Goal: Information Seeking & Learning: Learn about a topic

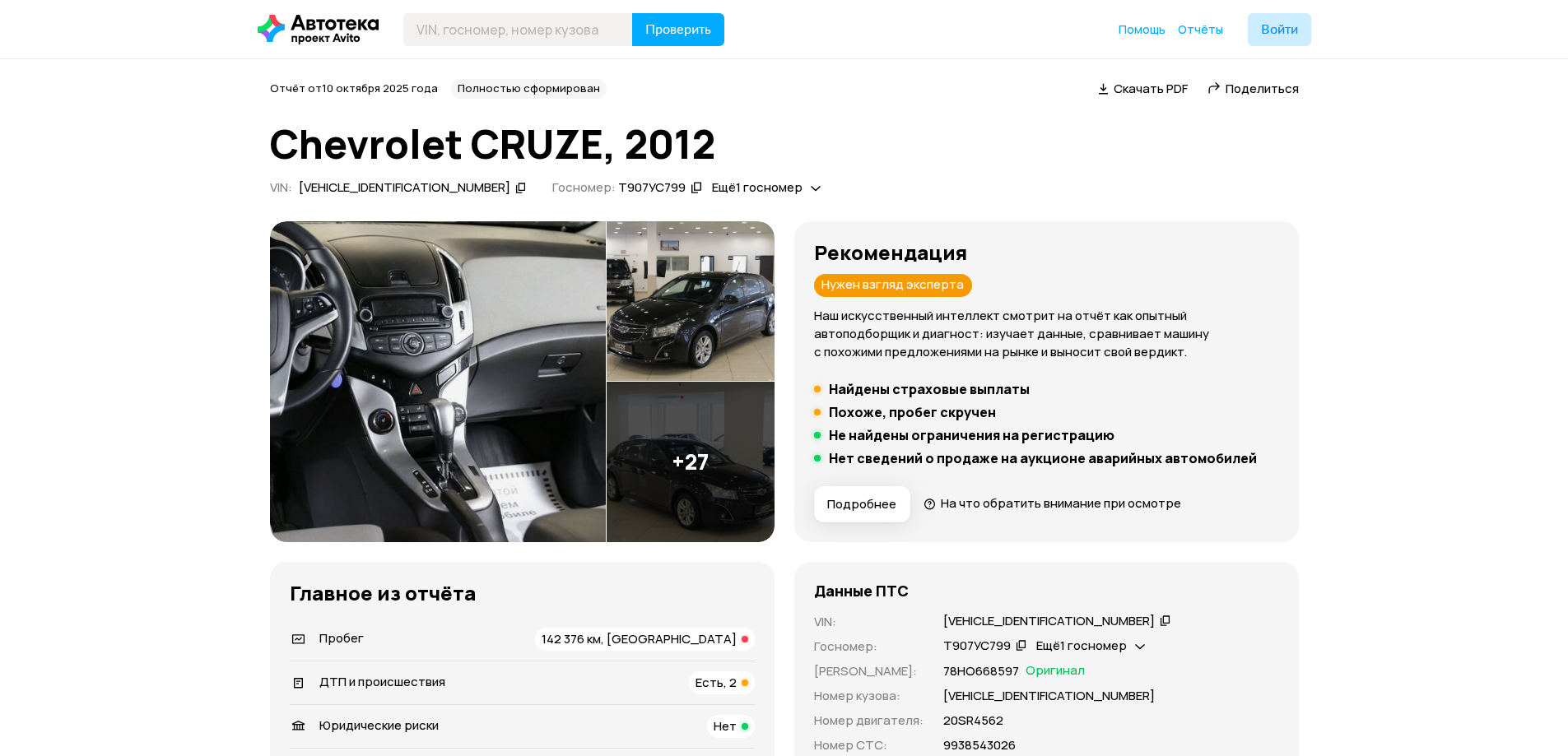
click at [497, 290] on img at bounding box center [437, 382] width 336 height 321
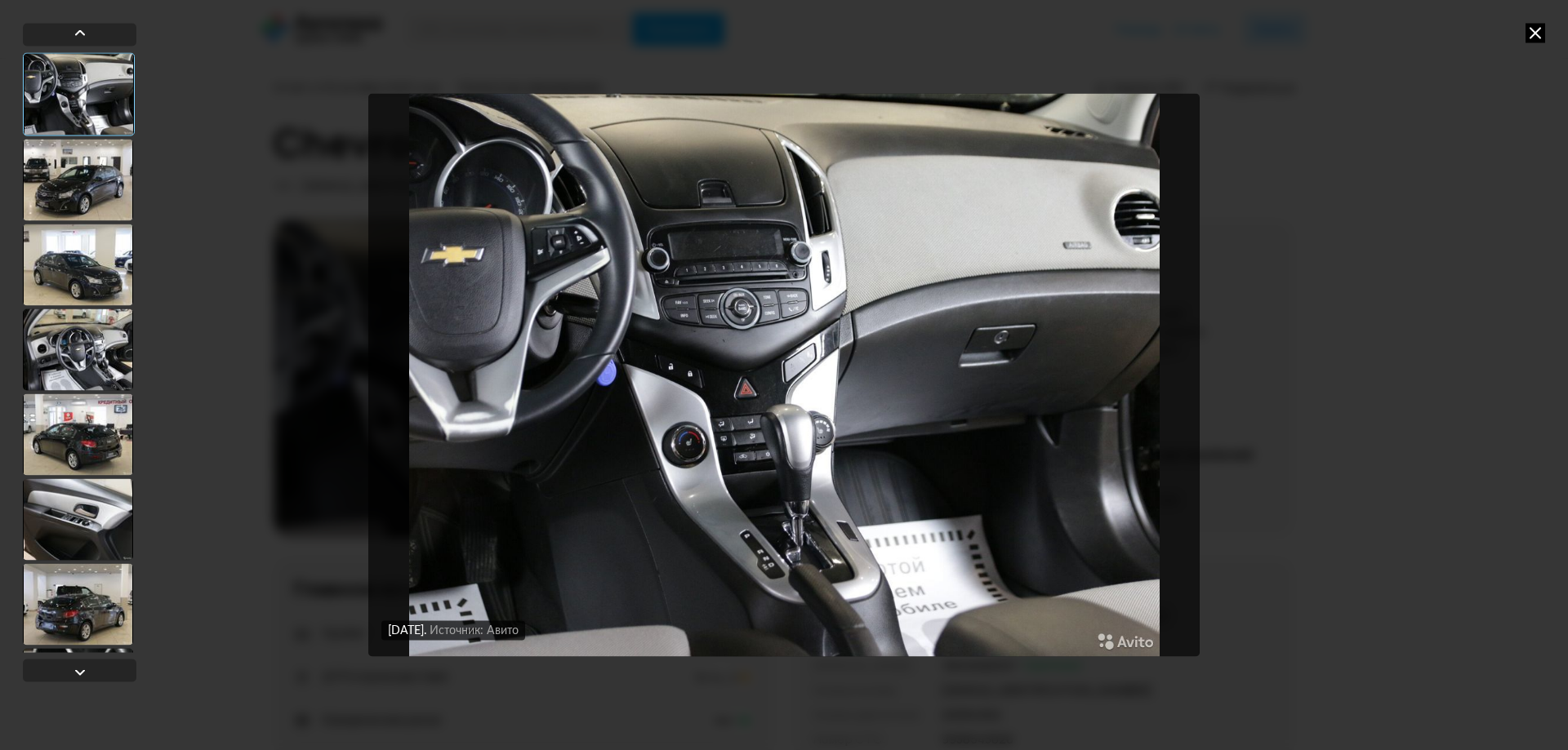
click at [74, 186] on div at bounding box center [78, 180] width 110 height 82
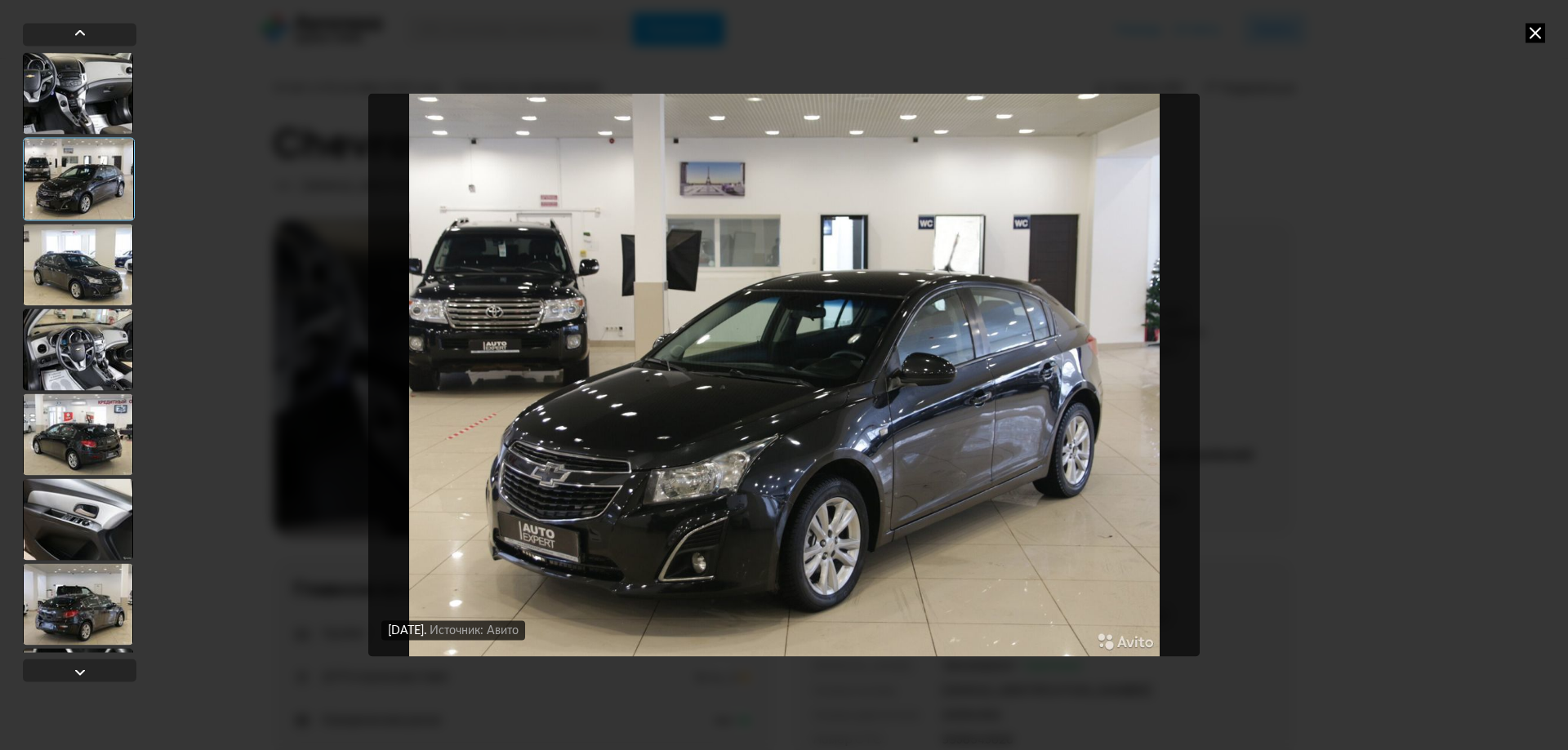
click at [108, 257] on div at bounding box center [78, 265] width 110 height 82
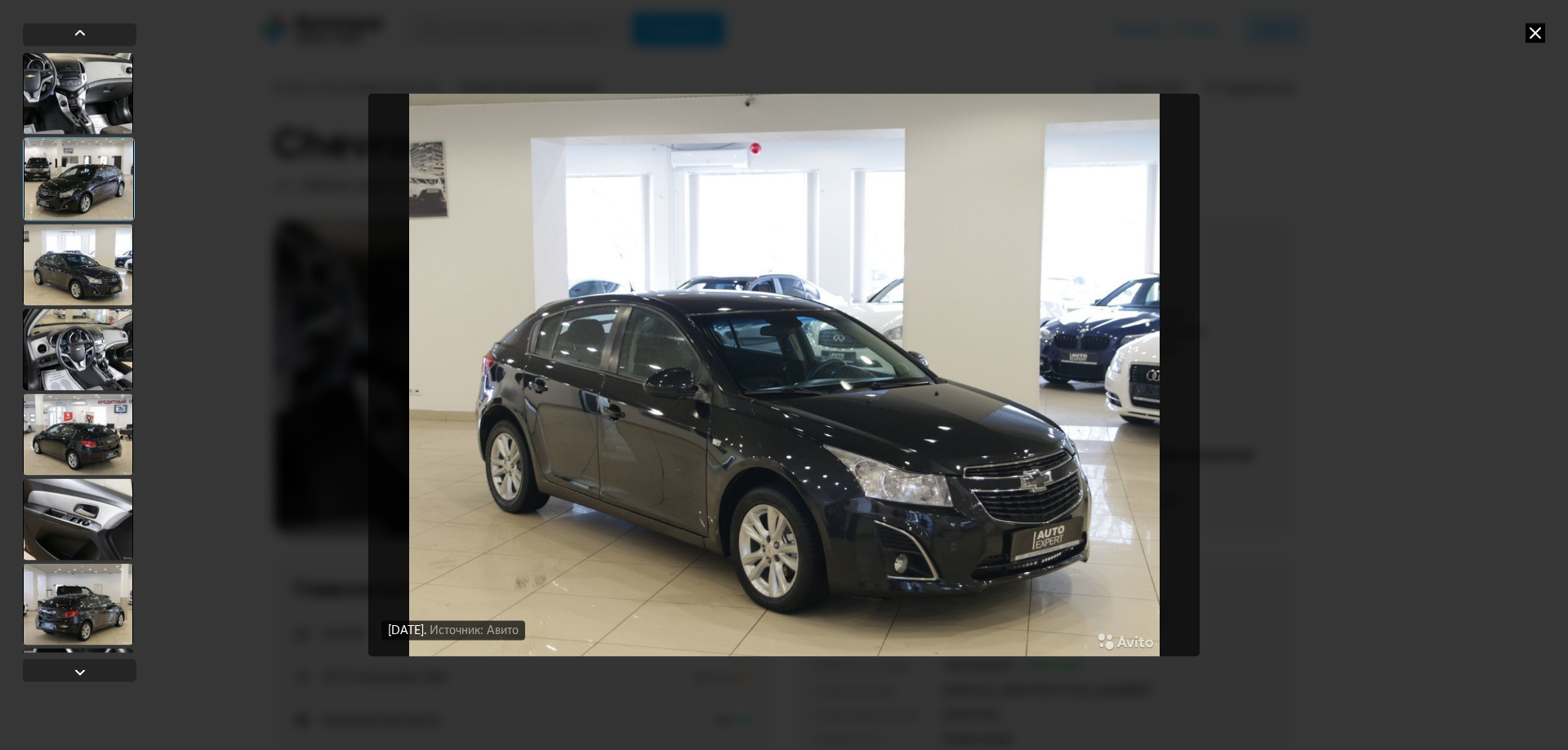
click at [76, 348] on div at bounding box center [78, 349] width 110 height 82
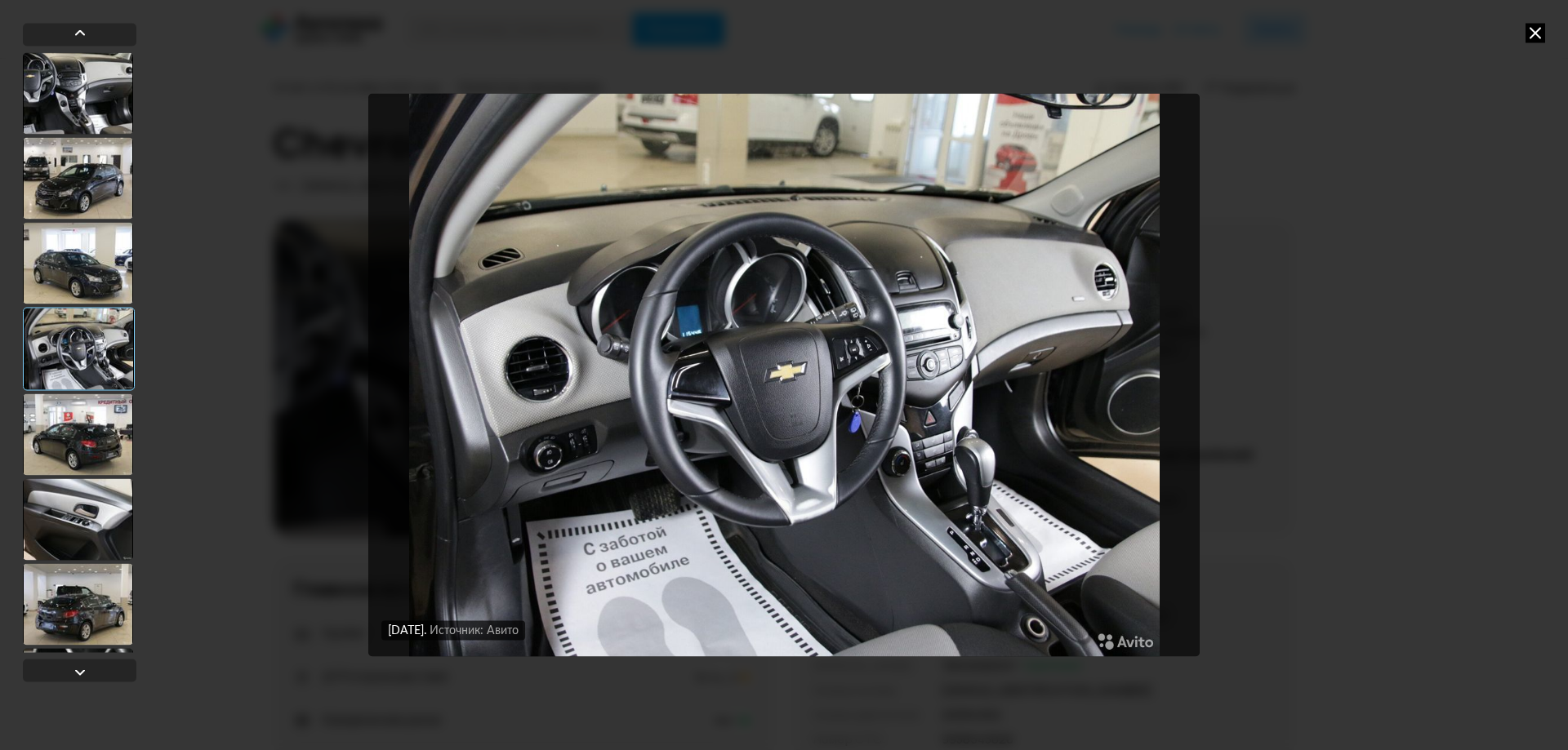
click at [88, 440] on div at bounding box center [78, 435] width 110 height 82
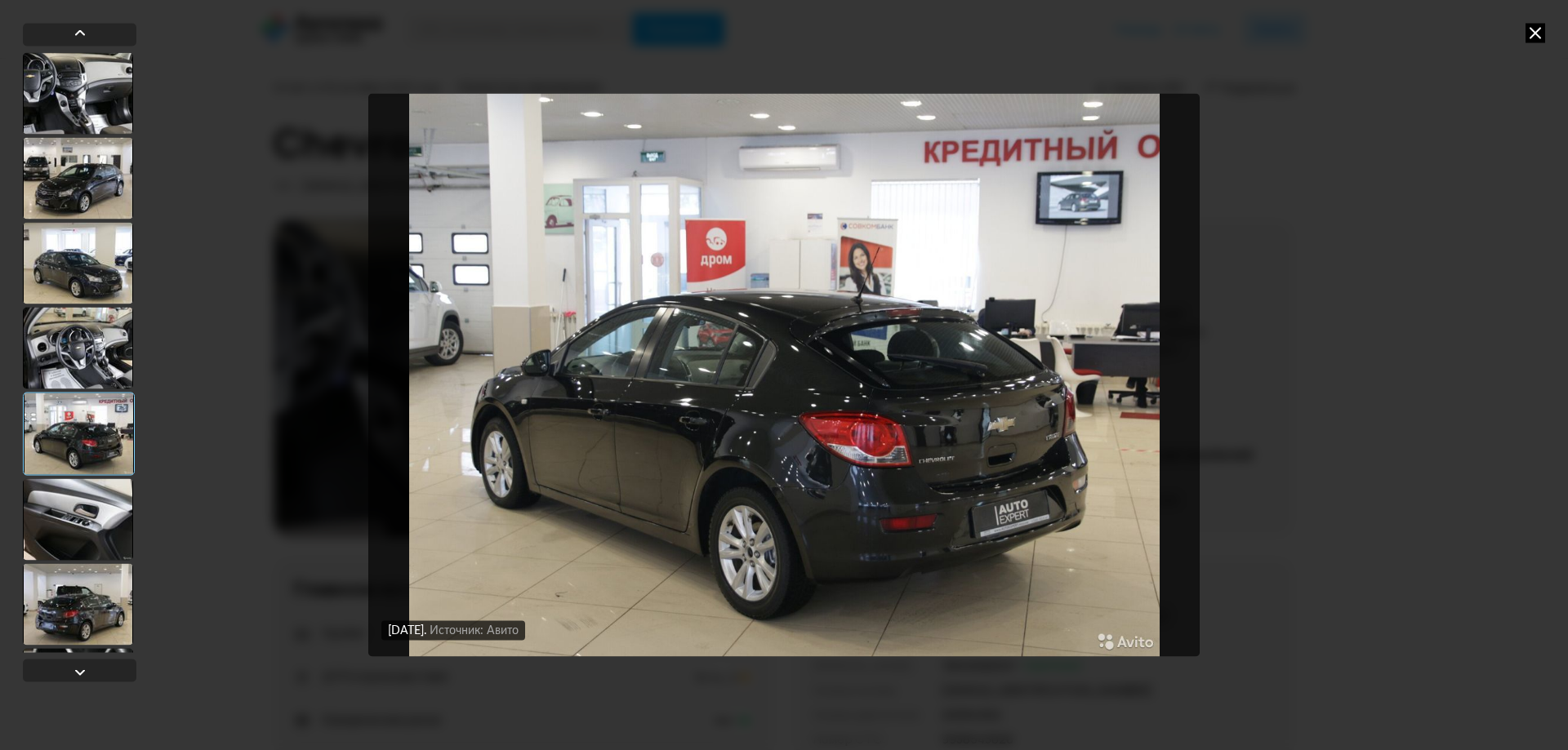
click at [90, 492] on div at bounding box center [78, 519] width 110 height 82
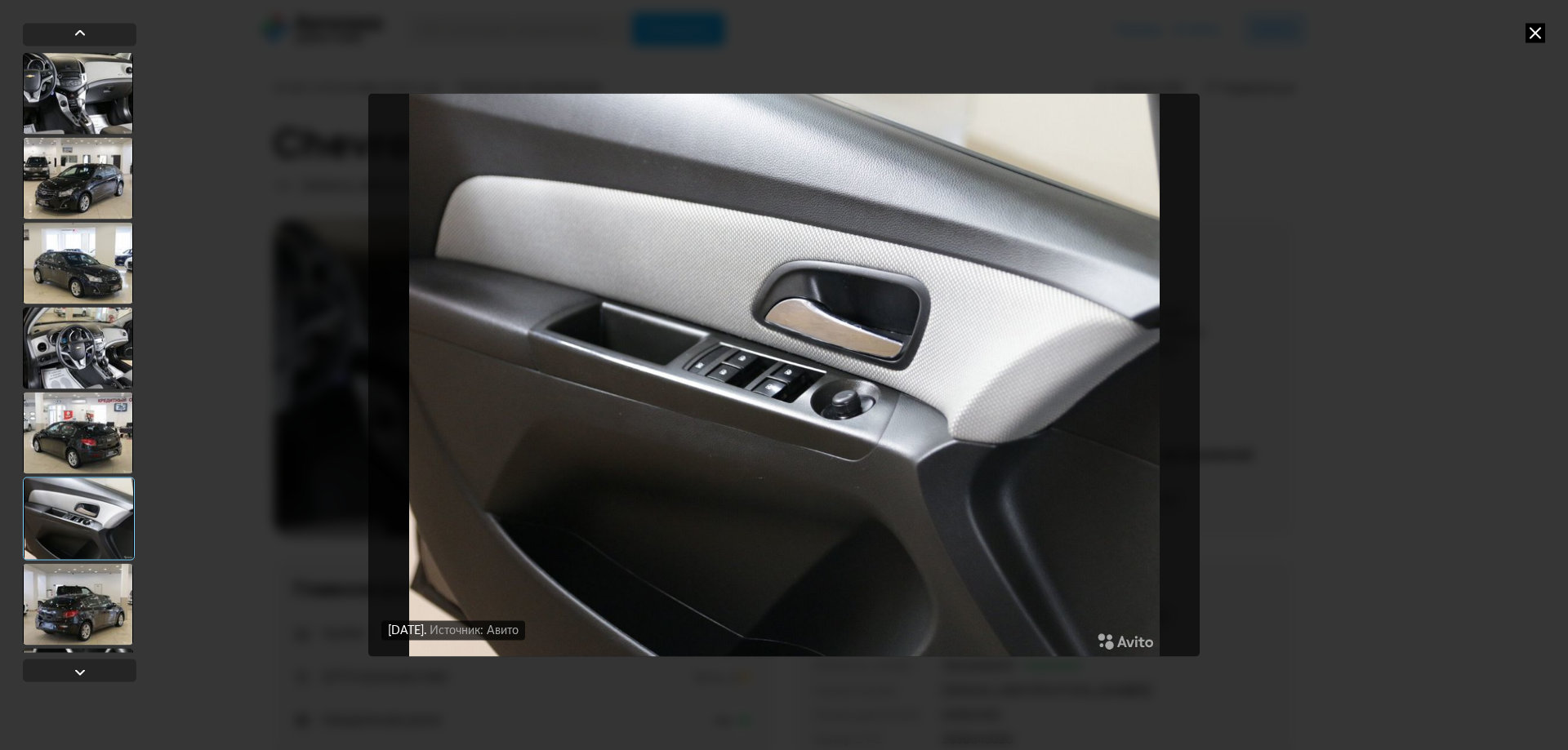
click at [71, 586] on div at bounding box center [78, 604] width 110 height 82
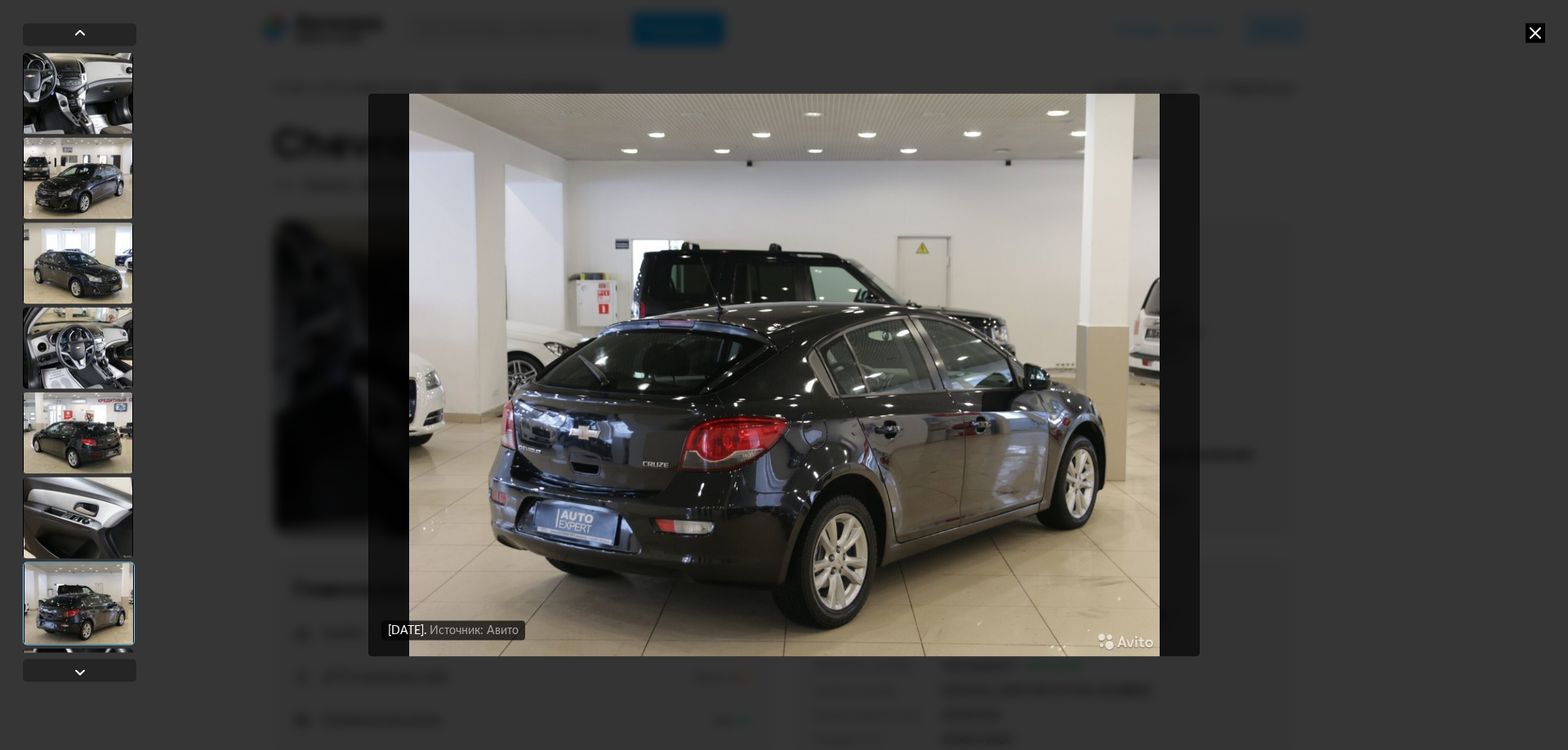
scroll to position [164, 0]
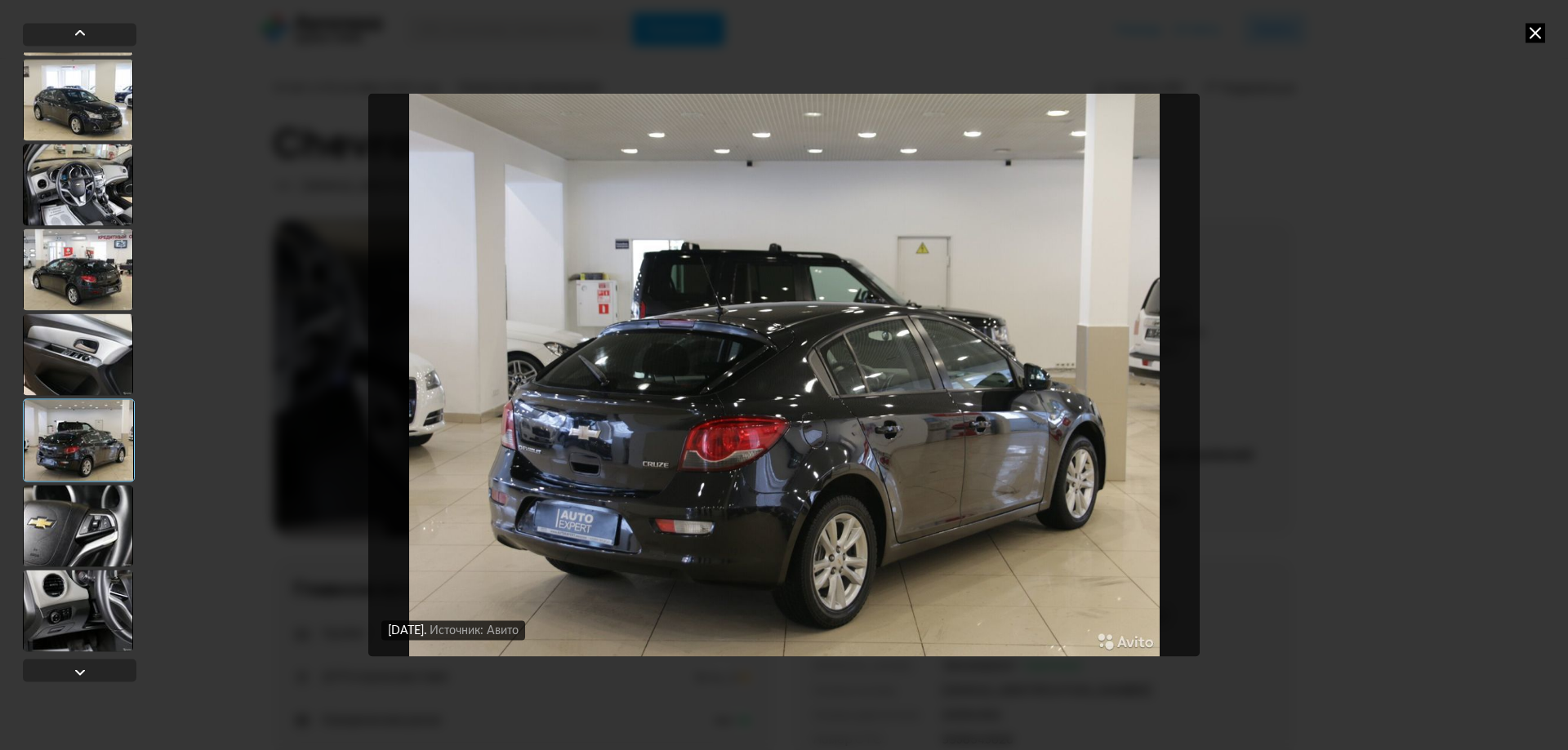
click at [82, 531] on div at bounding box center [78, 526] width 110 height 82
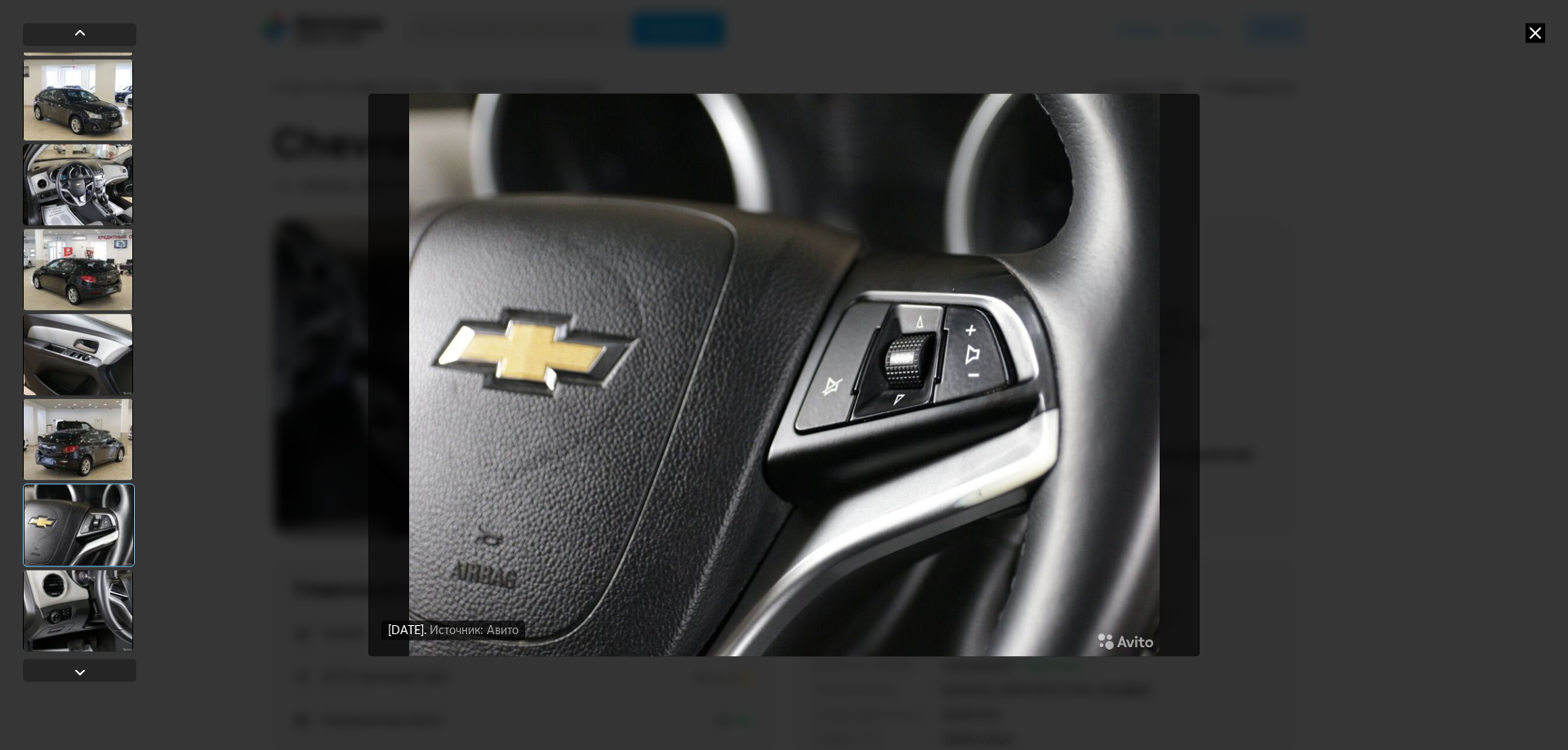
click at [56, 596] on div at bounding box center [78, 610] width 110 height 82
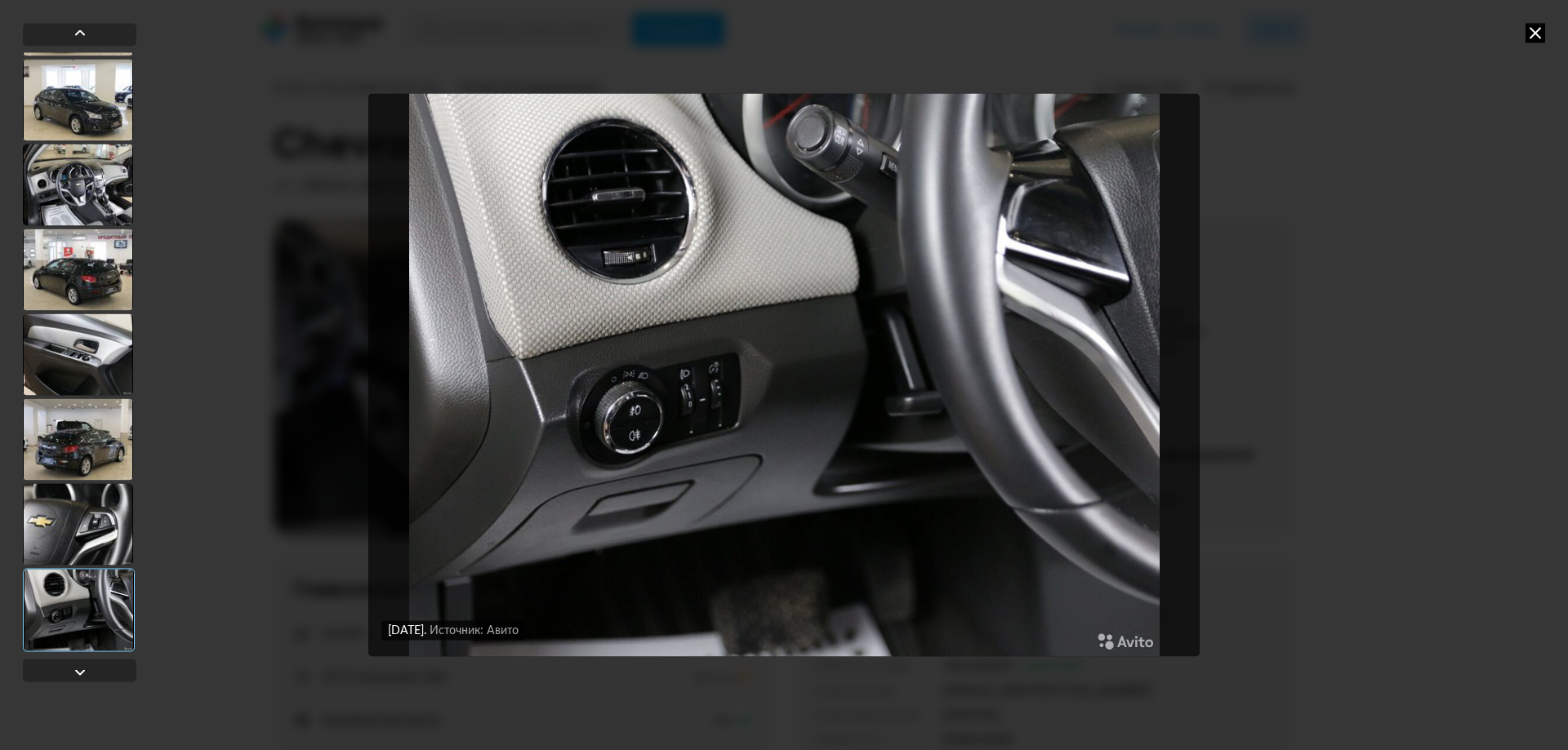
scroll to position [326, 0]
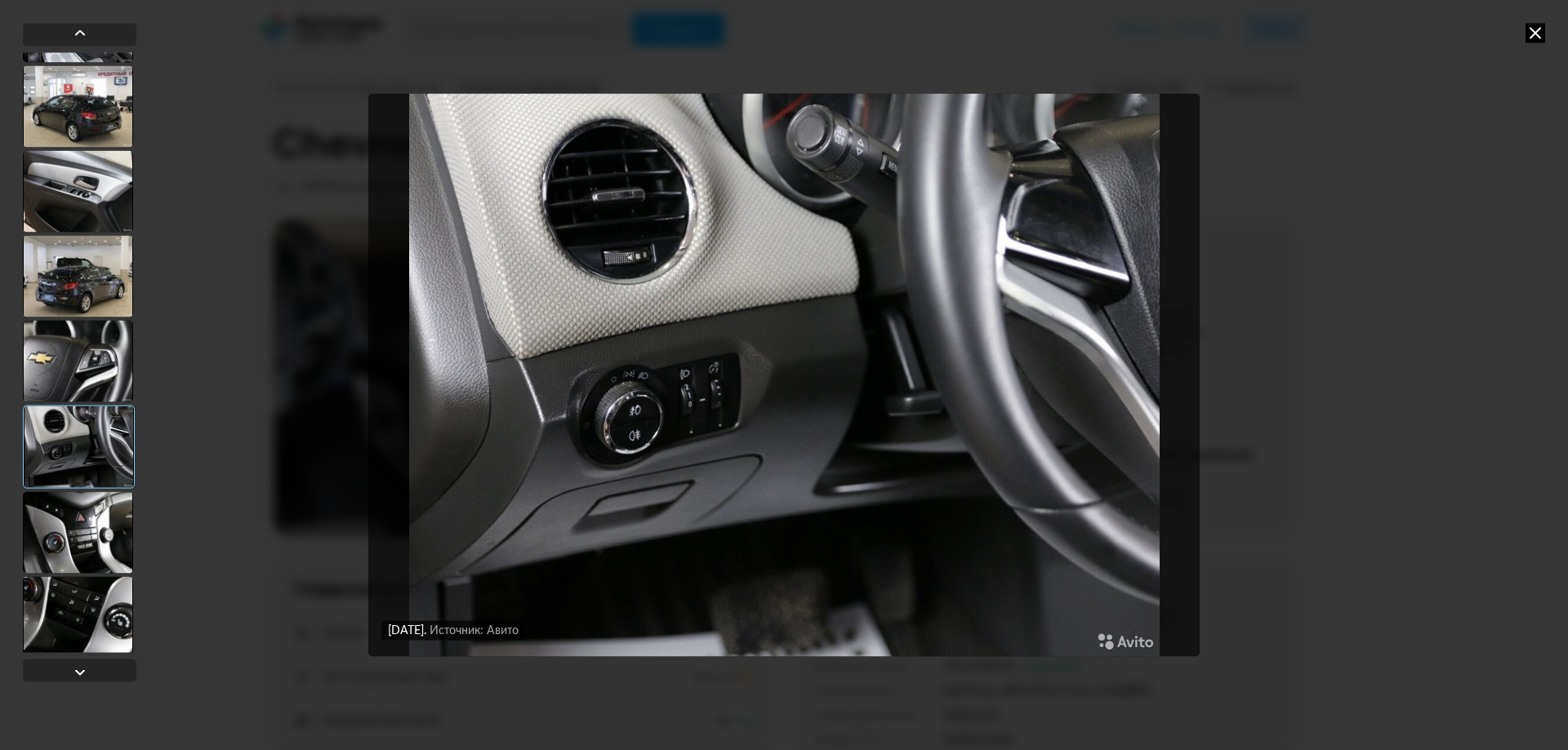
click at [53, 523] on div at bounding box center [78, 532] width 110 height 82
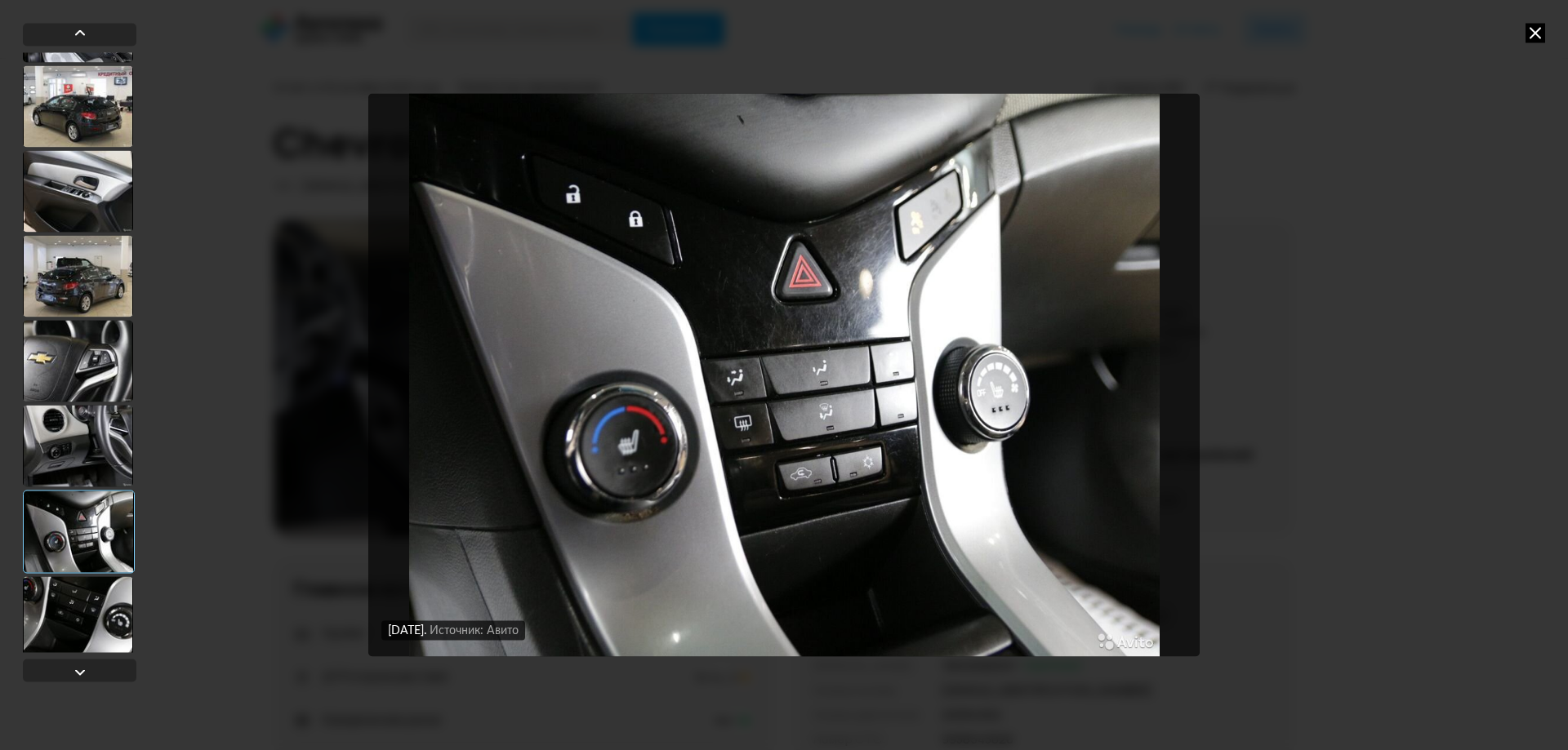
click at [77, 617] on div at bounding box center [78, 617] width 110 height 82
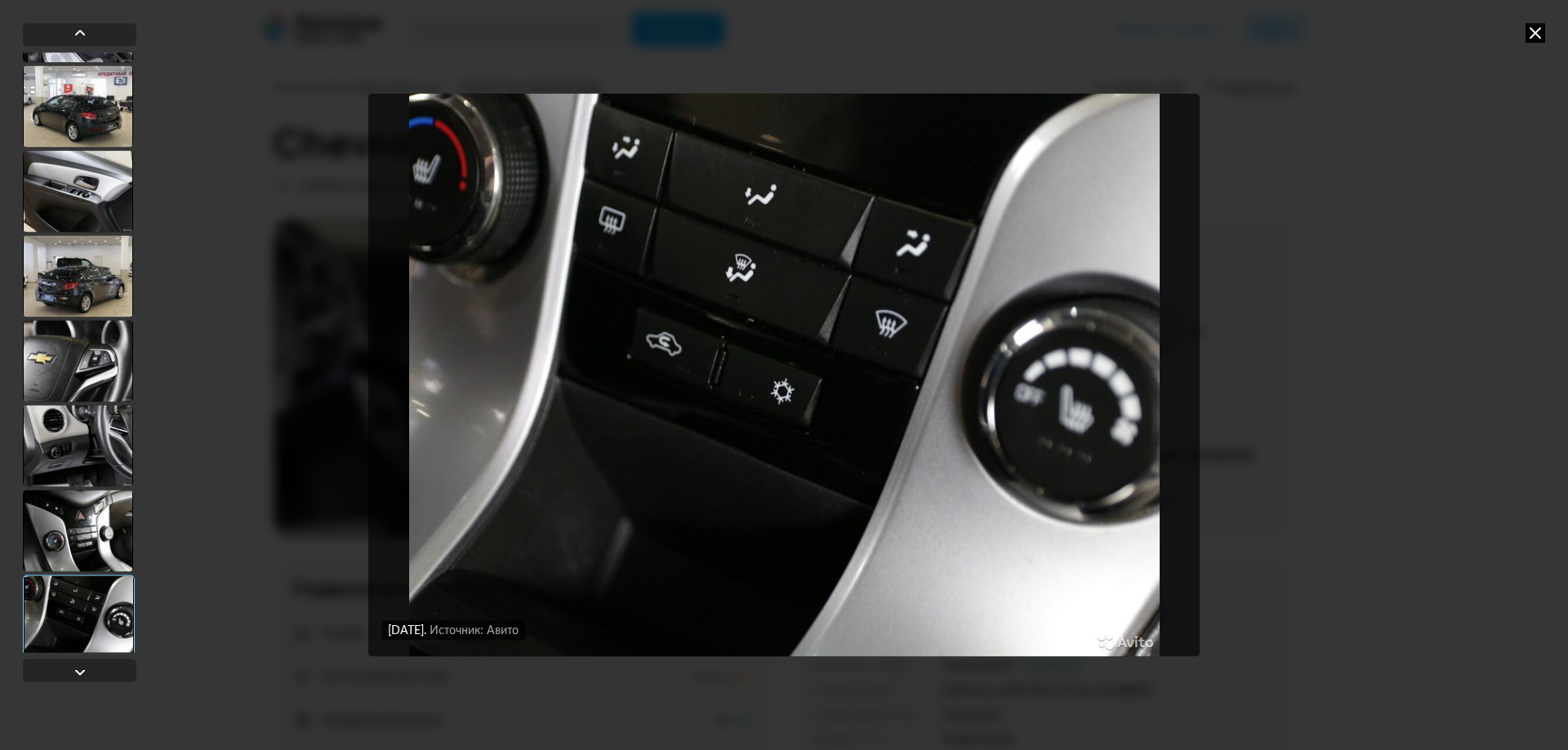
scroll to position [735, 0]
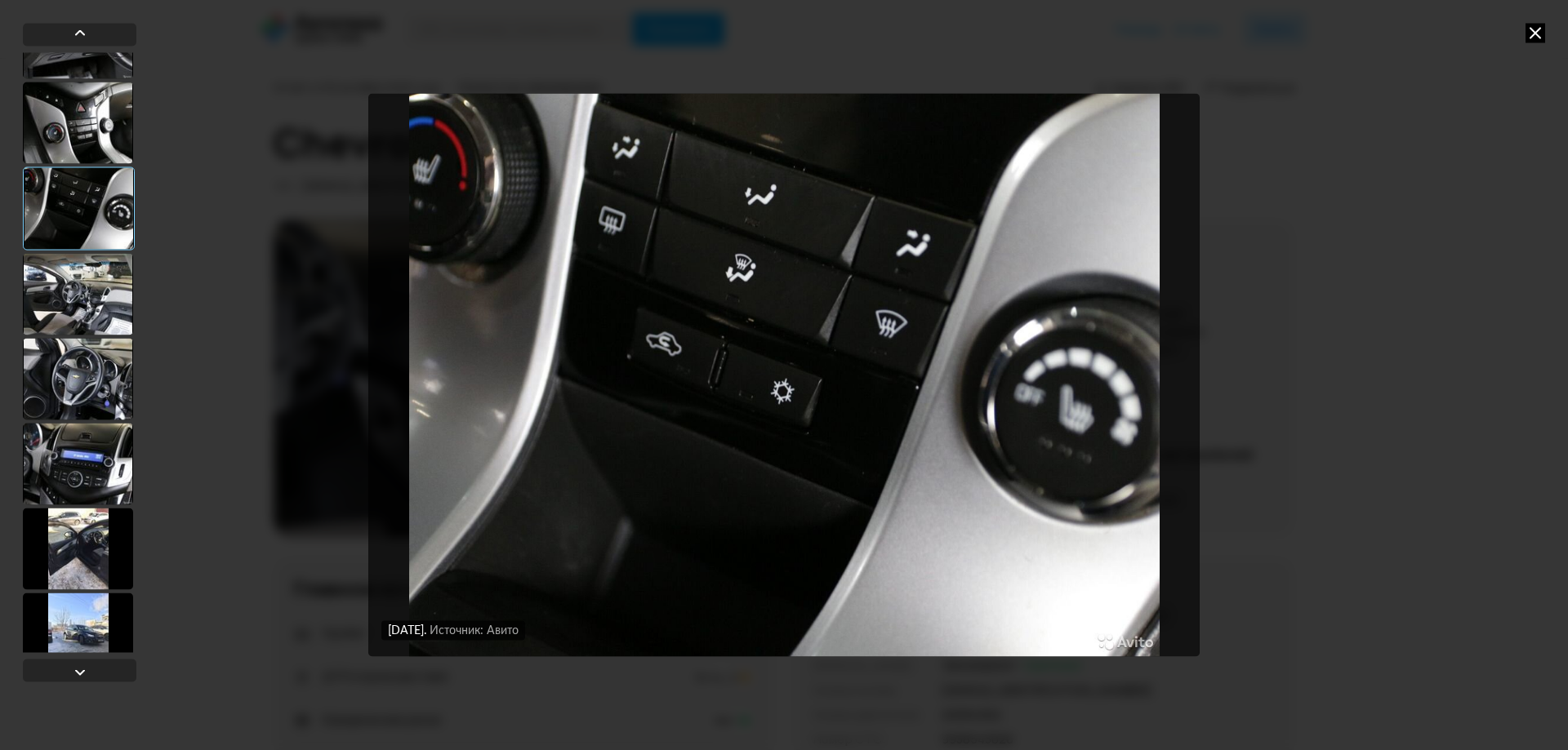
drag, startPoint x: 91, startPoint y: 274, endPoint x: 101, endPoint y: 295, distance: 23.3
click at [97, 286] on div at bounding box center [78, 294] width 110 height 82
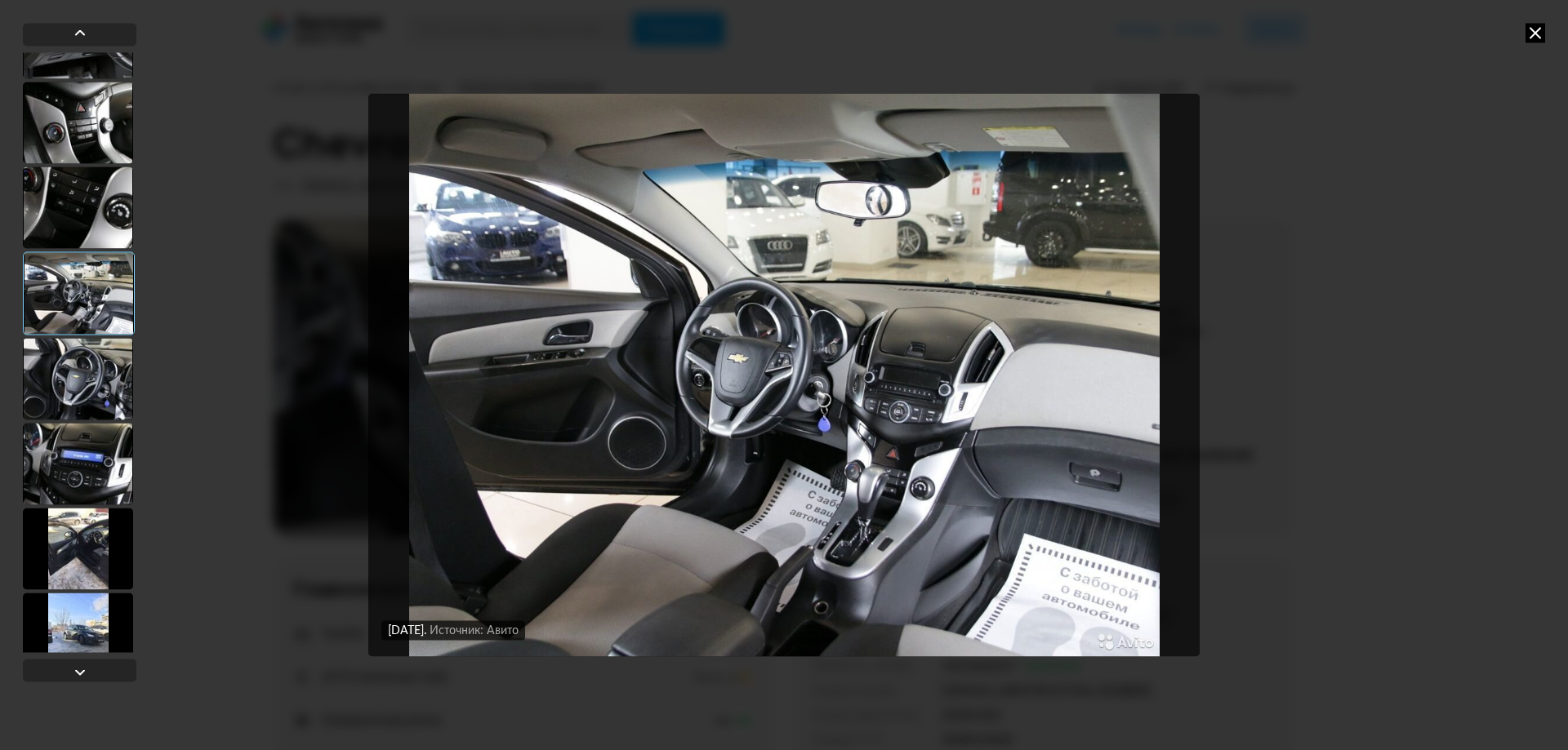
click at [84, 544] on div at bounding box center [78, 548] width 110 height 82
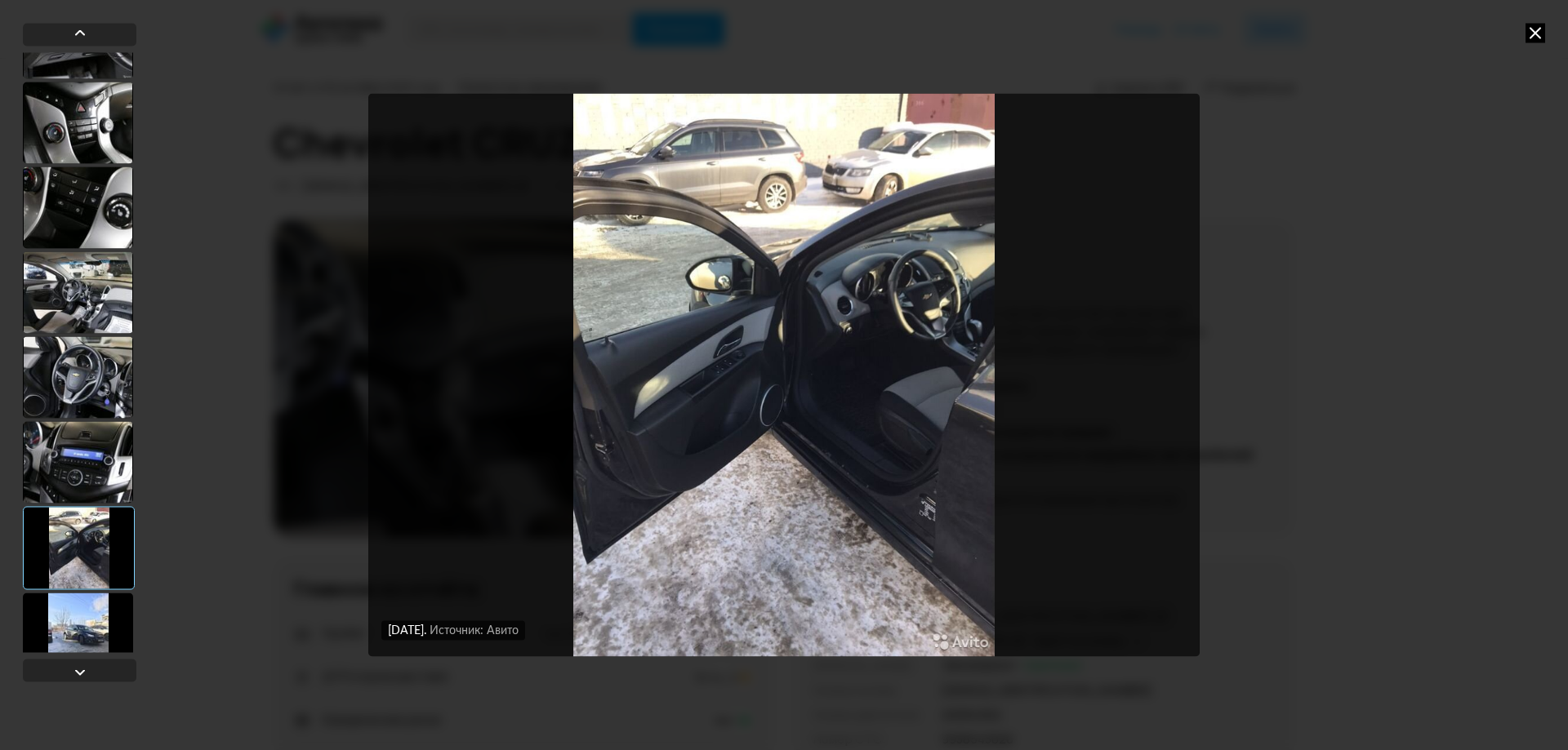
click at [44, 612] on div at bounding box center [78, 634] width 110 height 82
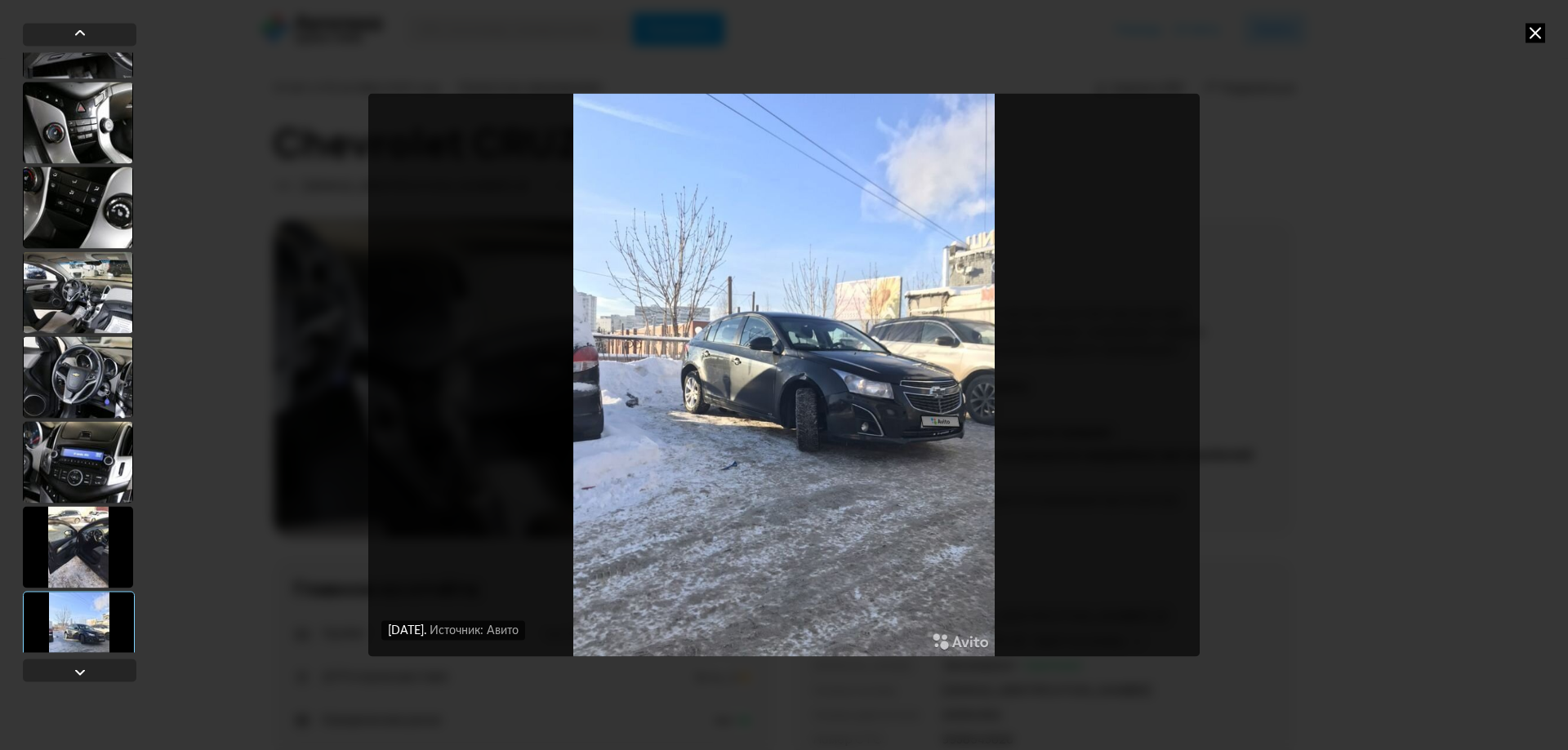
scroll to position [898, 0]
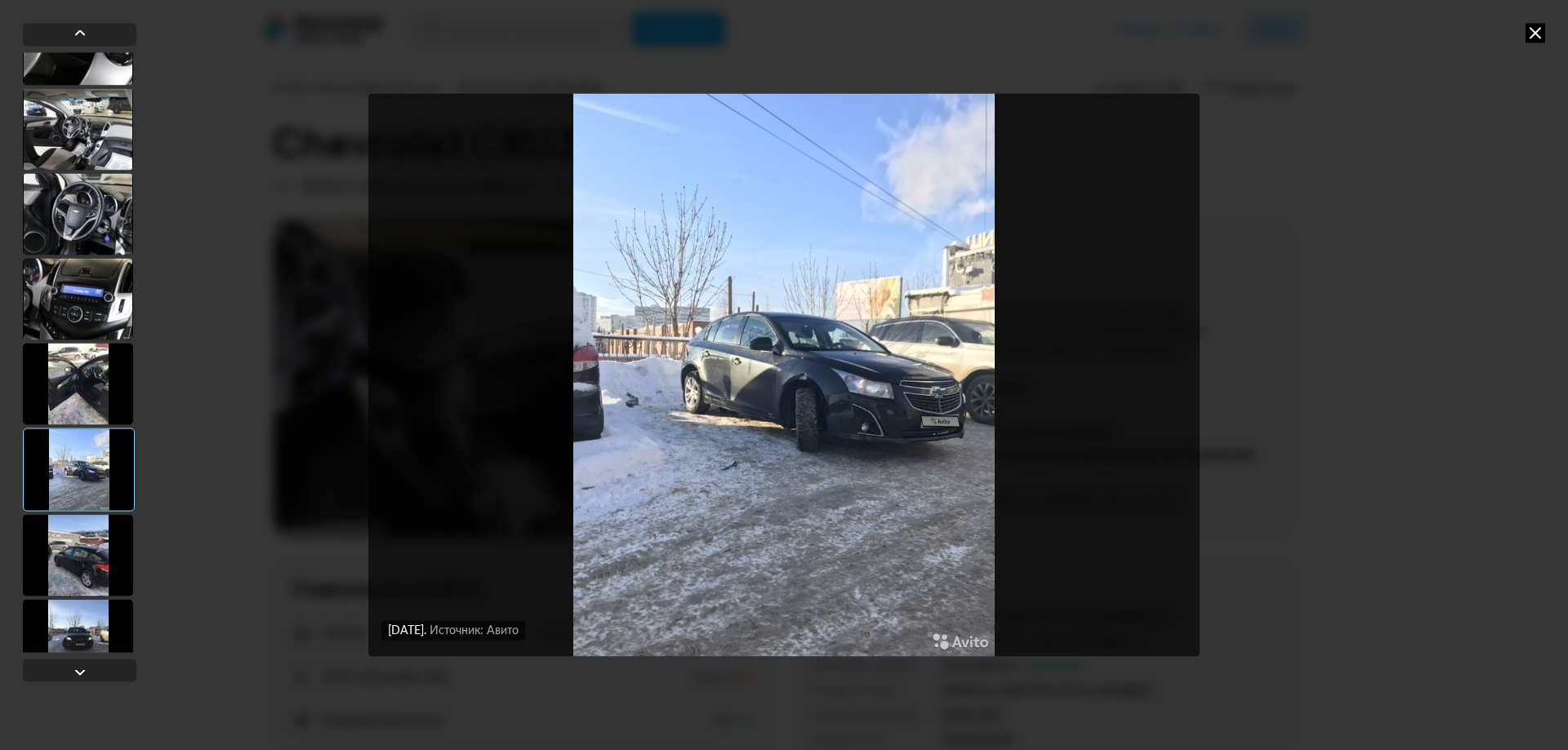
click at [110, 536] on div at bounding box center [78, 555] width 110 height 82
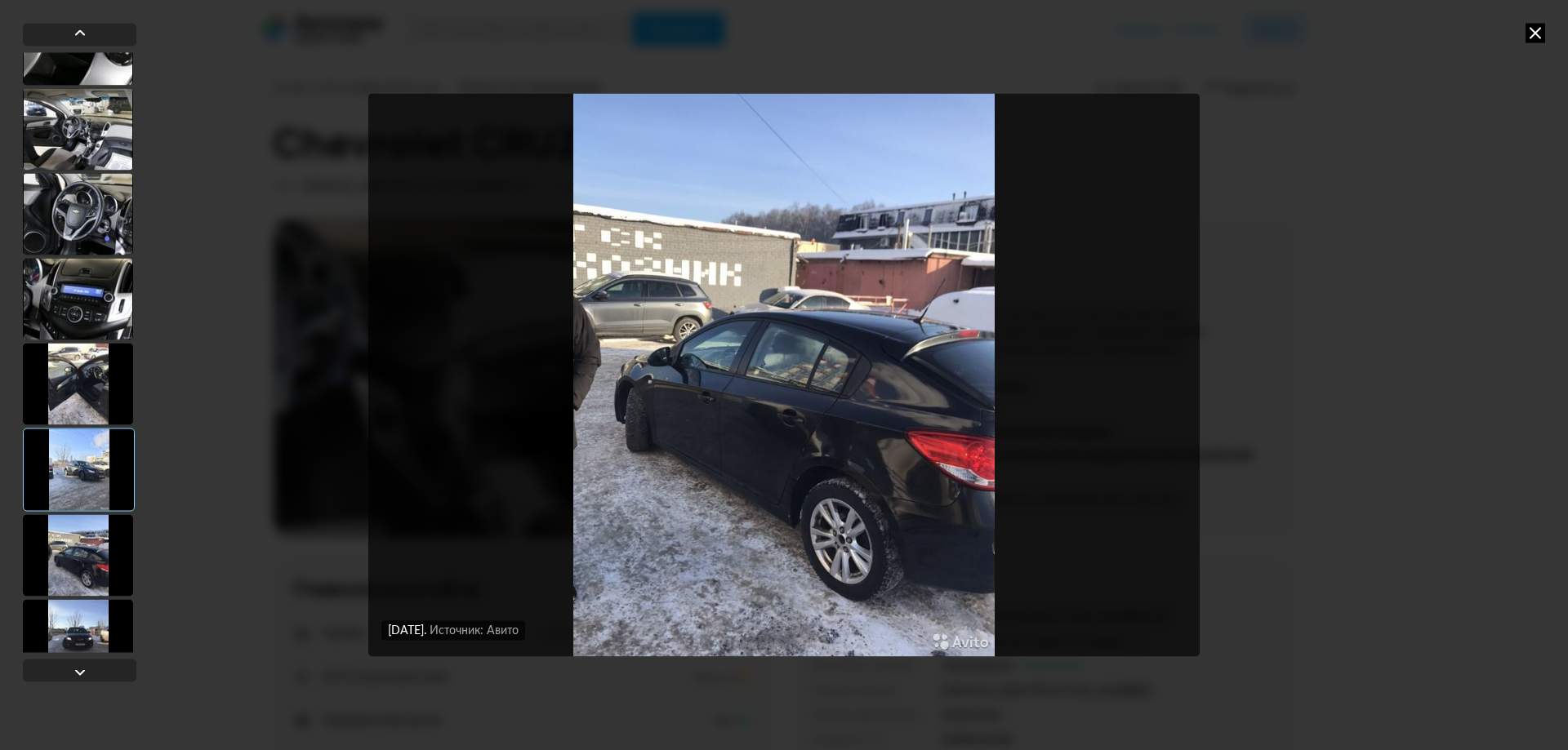
click at [96, 616] on div at bounding box center [78, 640] width 110 height 82
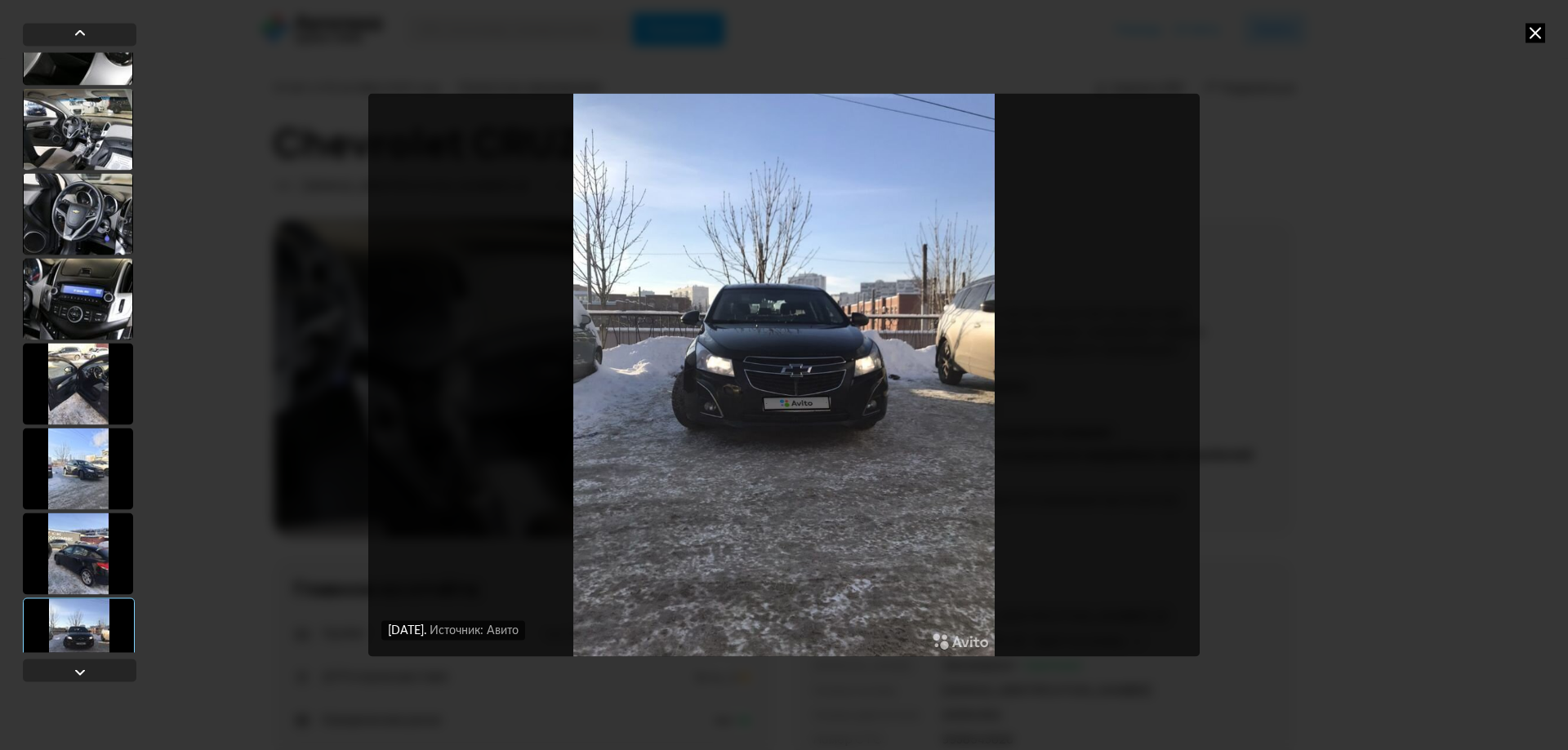
scroll to position [1225, 0]
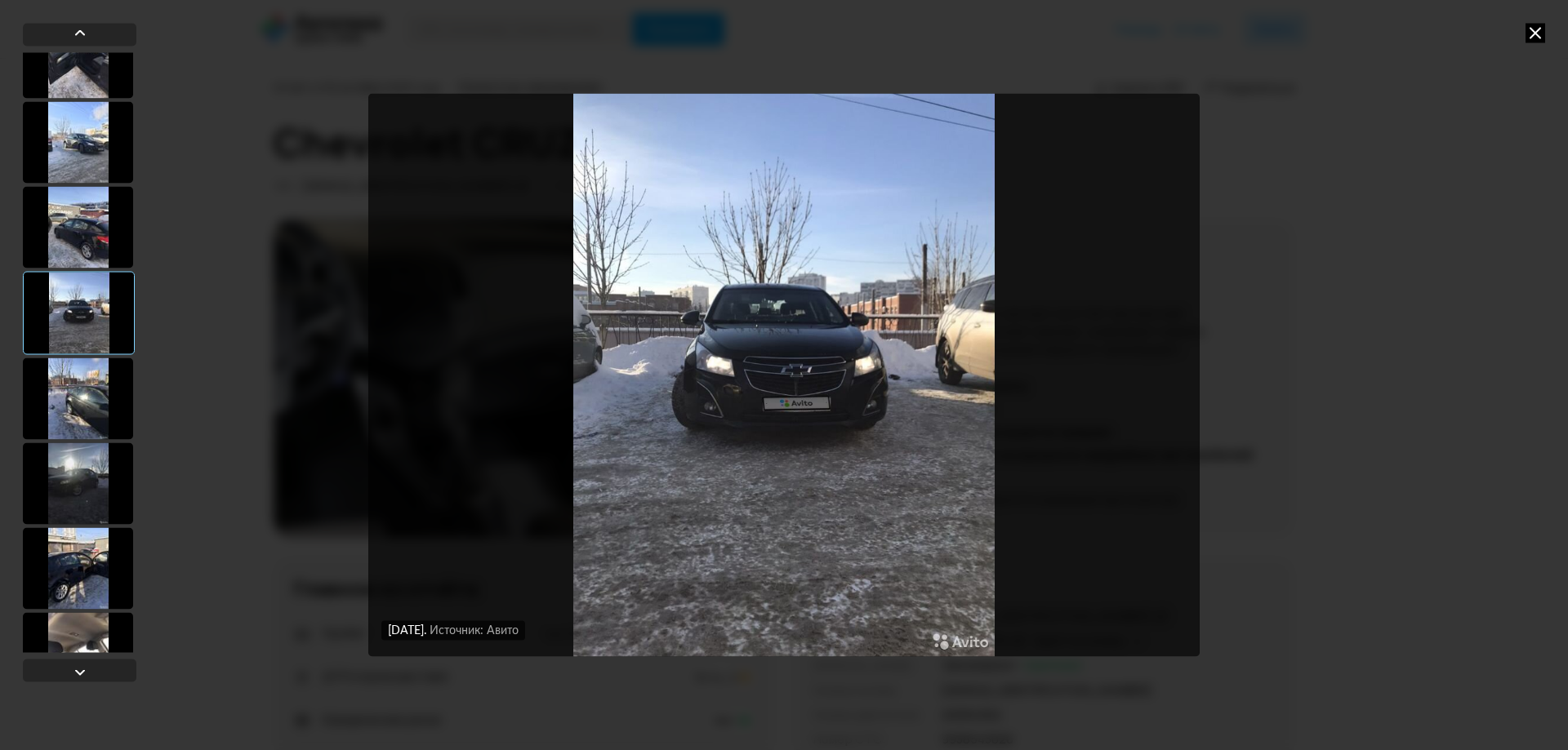
click at [55, 416] on div at bounding box center [78, 398] width 110 height 82
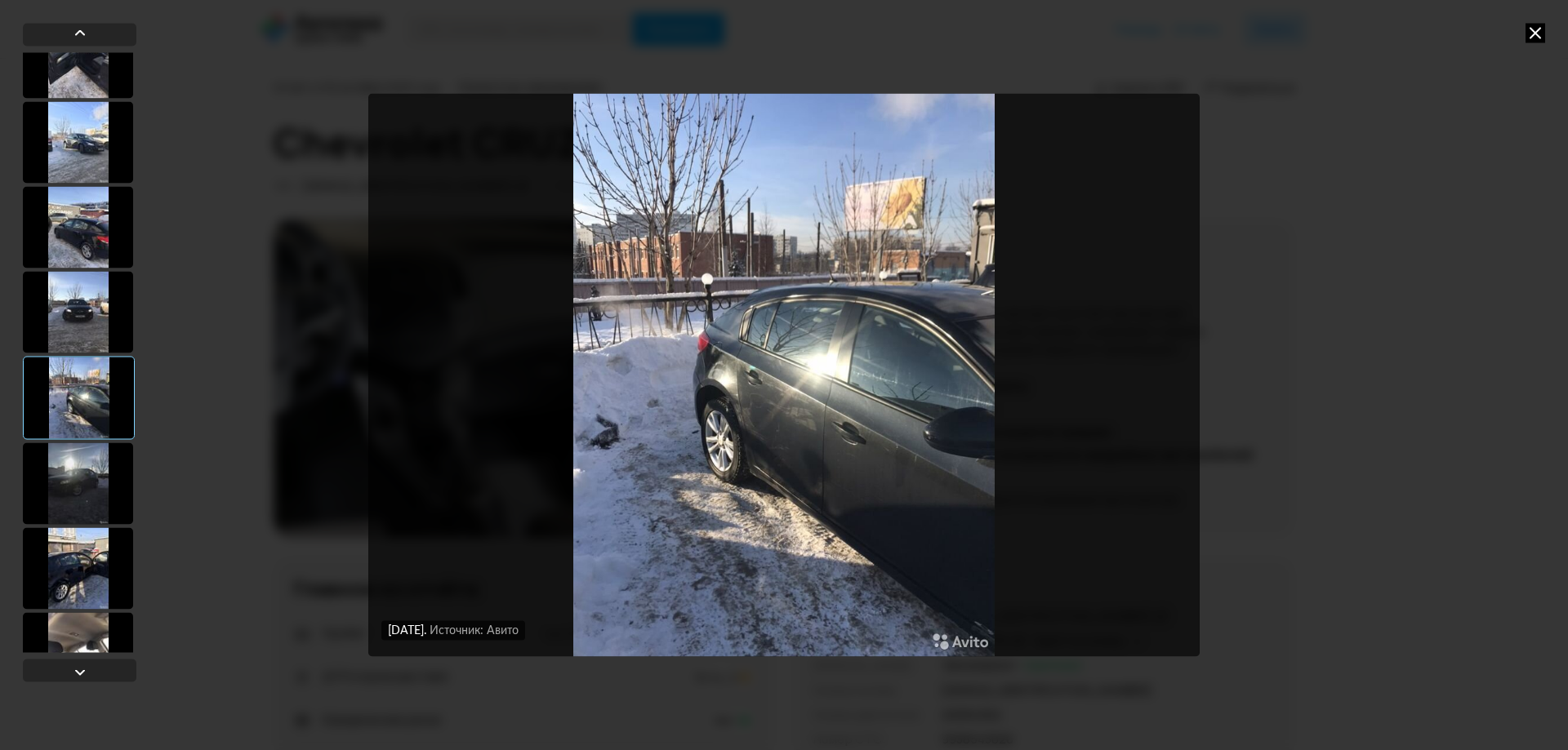
click at [80, 494] on div at bounding box center [78, 483] width 110 height 82
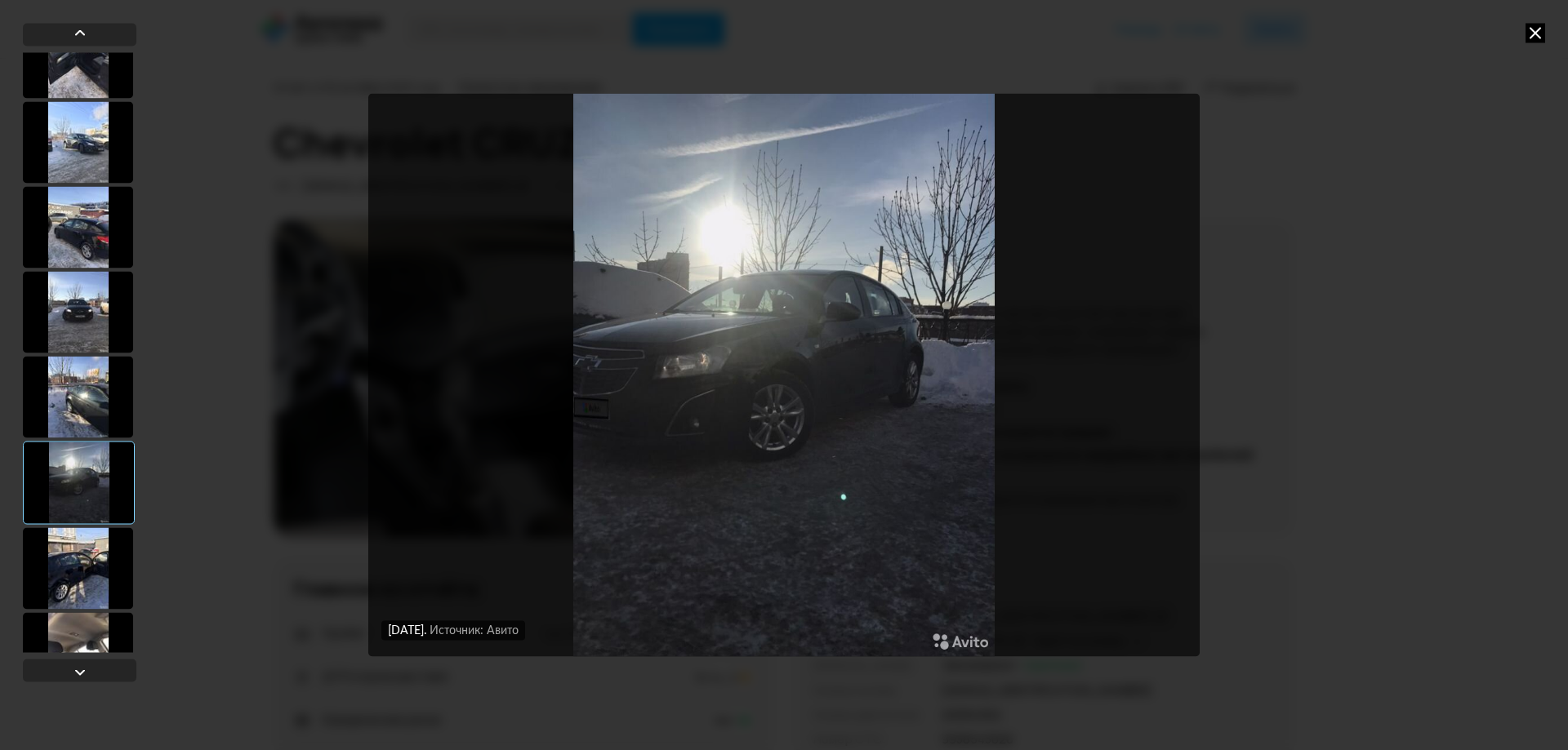
click at [81, 579] on div at bounding box center [78, 568] width 110 height 82
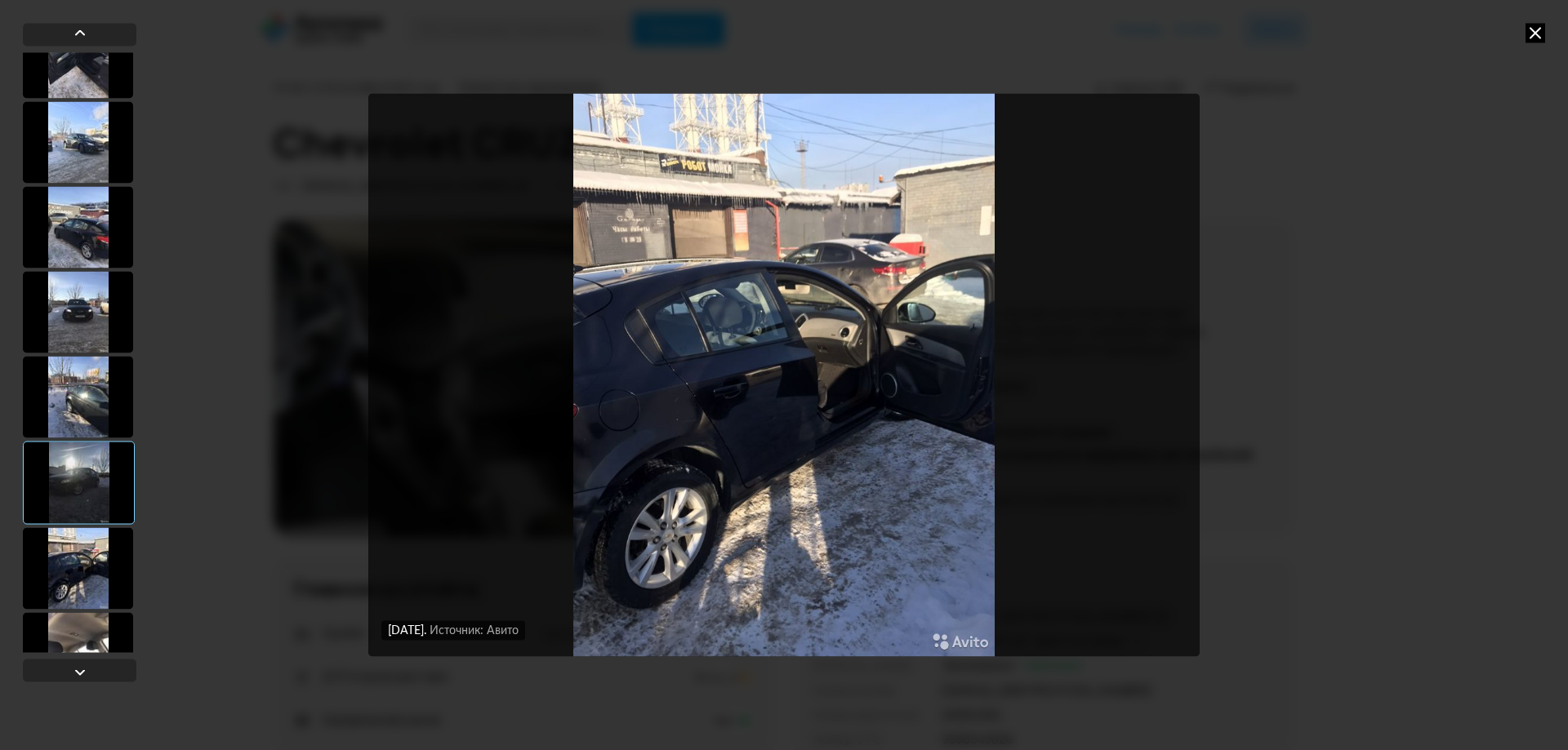
click at [89, 627] on div at bounding box center [78, 653] width 110 height 82
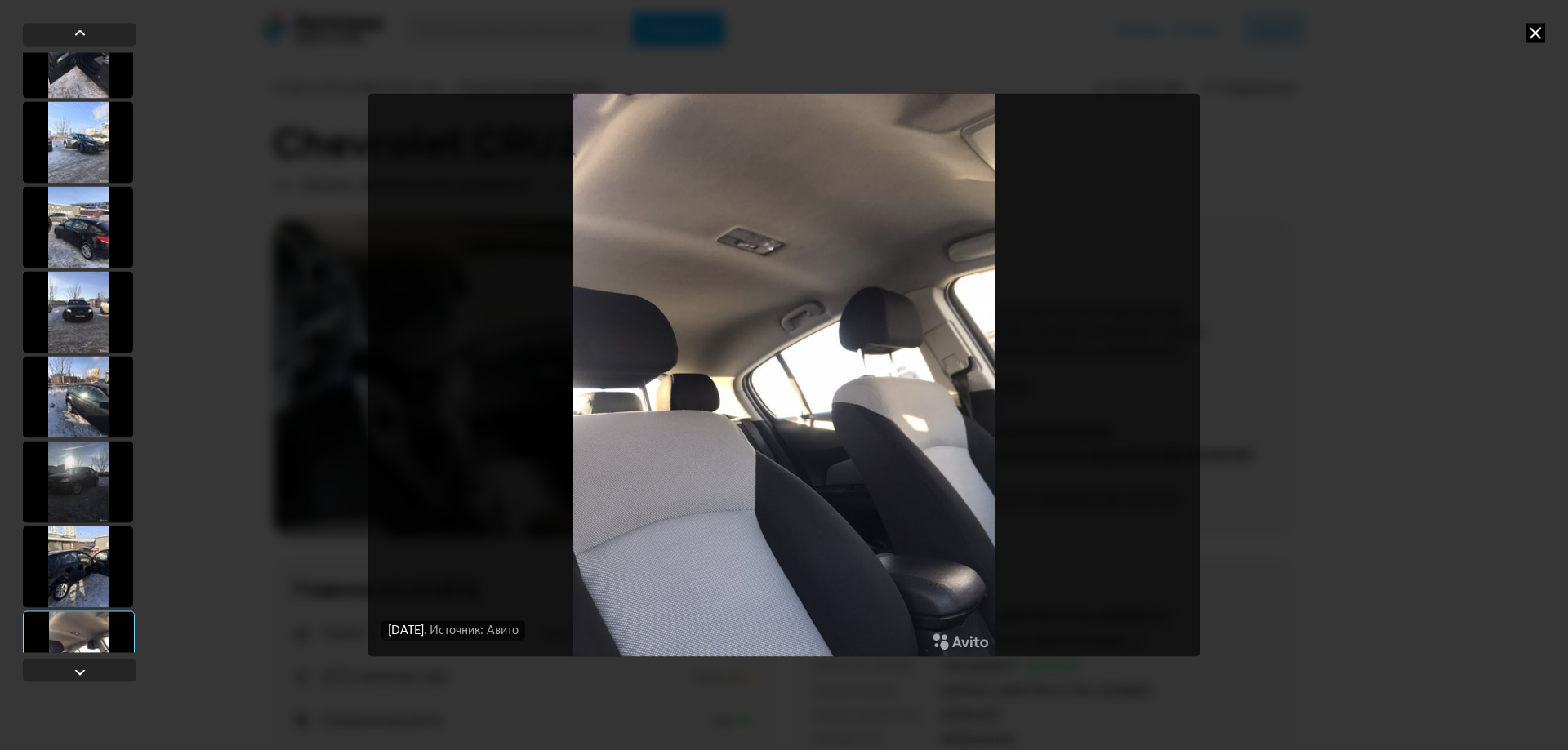
scroll to position [1469, 0]
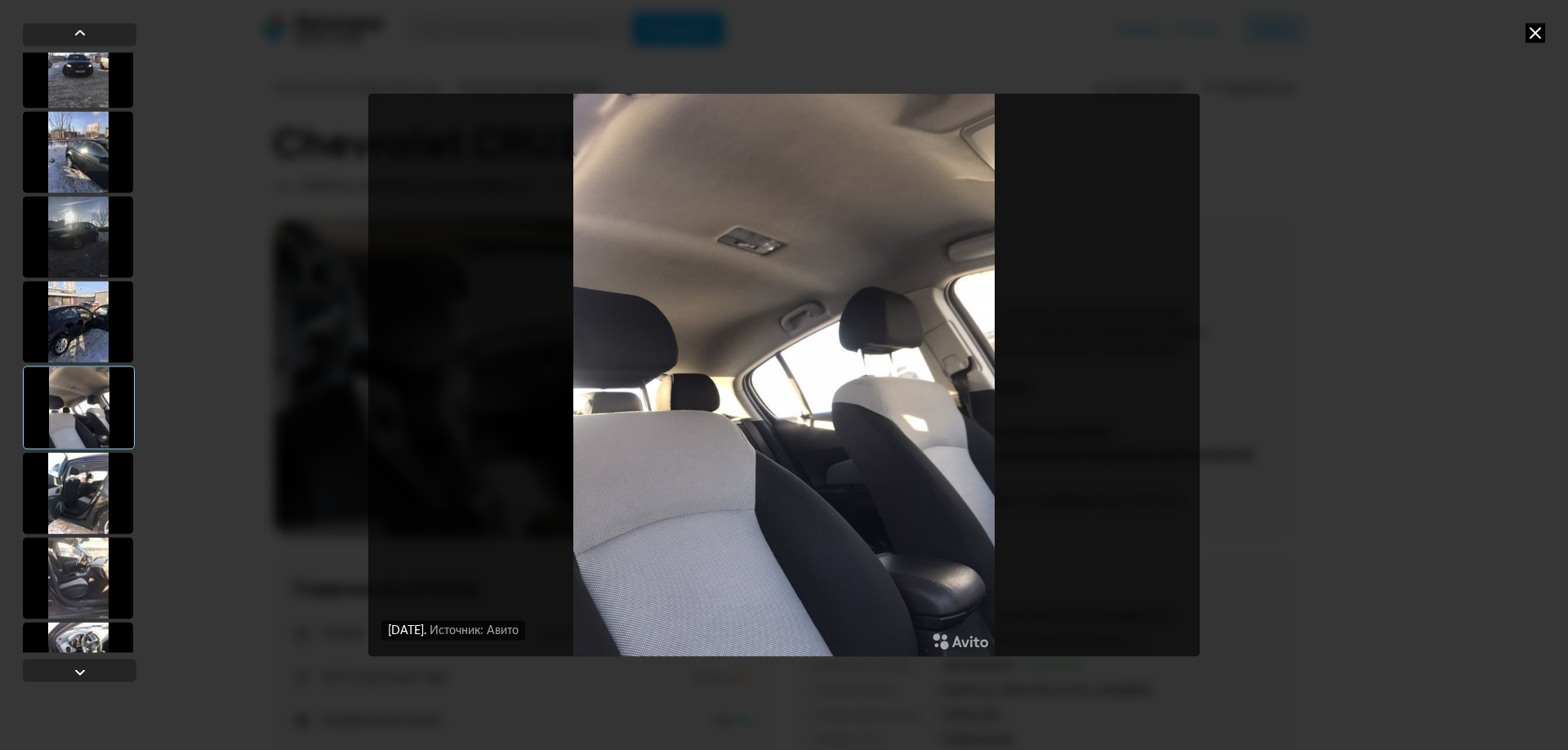
click at [105, 498] on div at bounding box center [78, 493] width 110 height 82
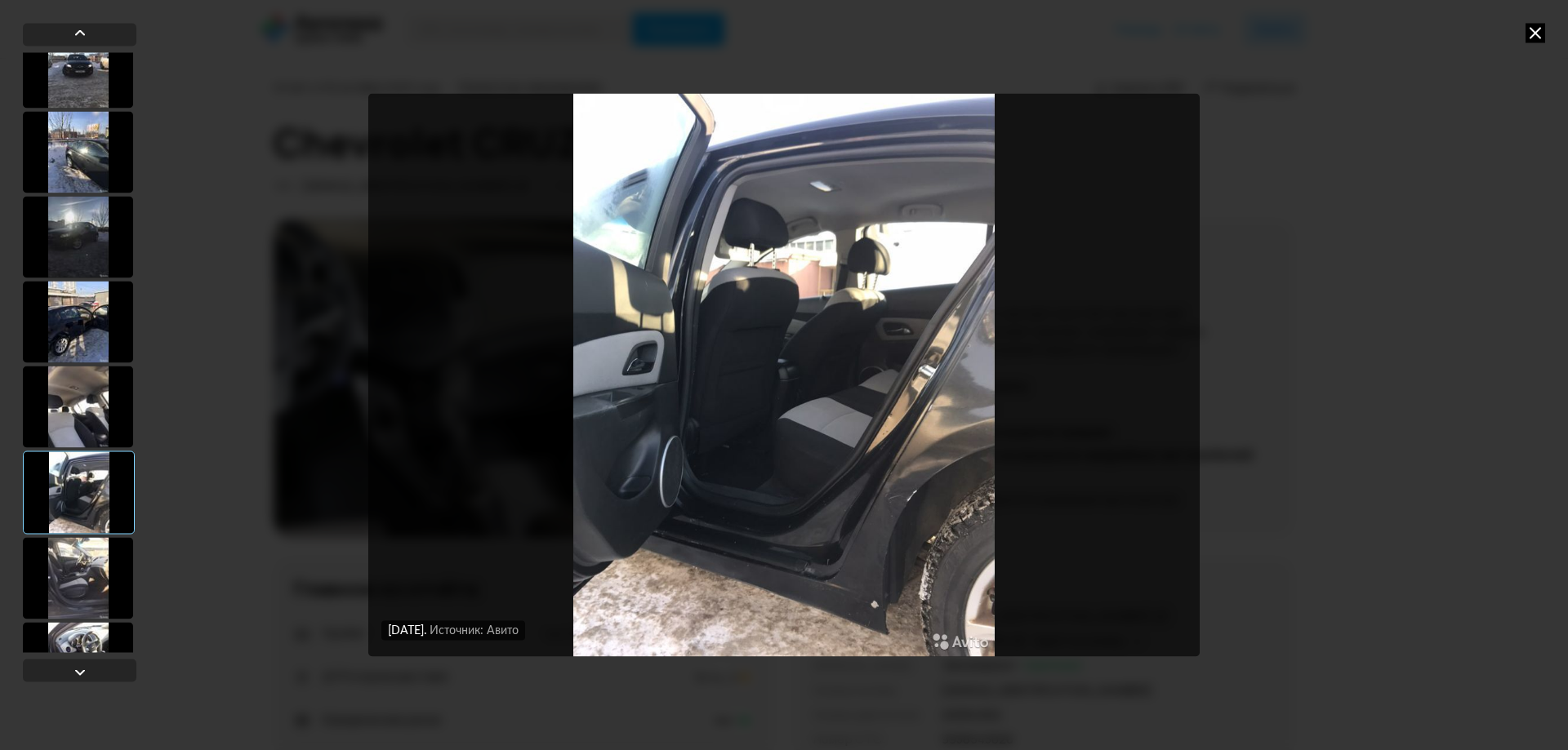
click at [68, 574] on div at bounding box center [78, 578] width 110 height 82
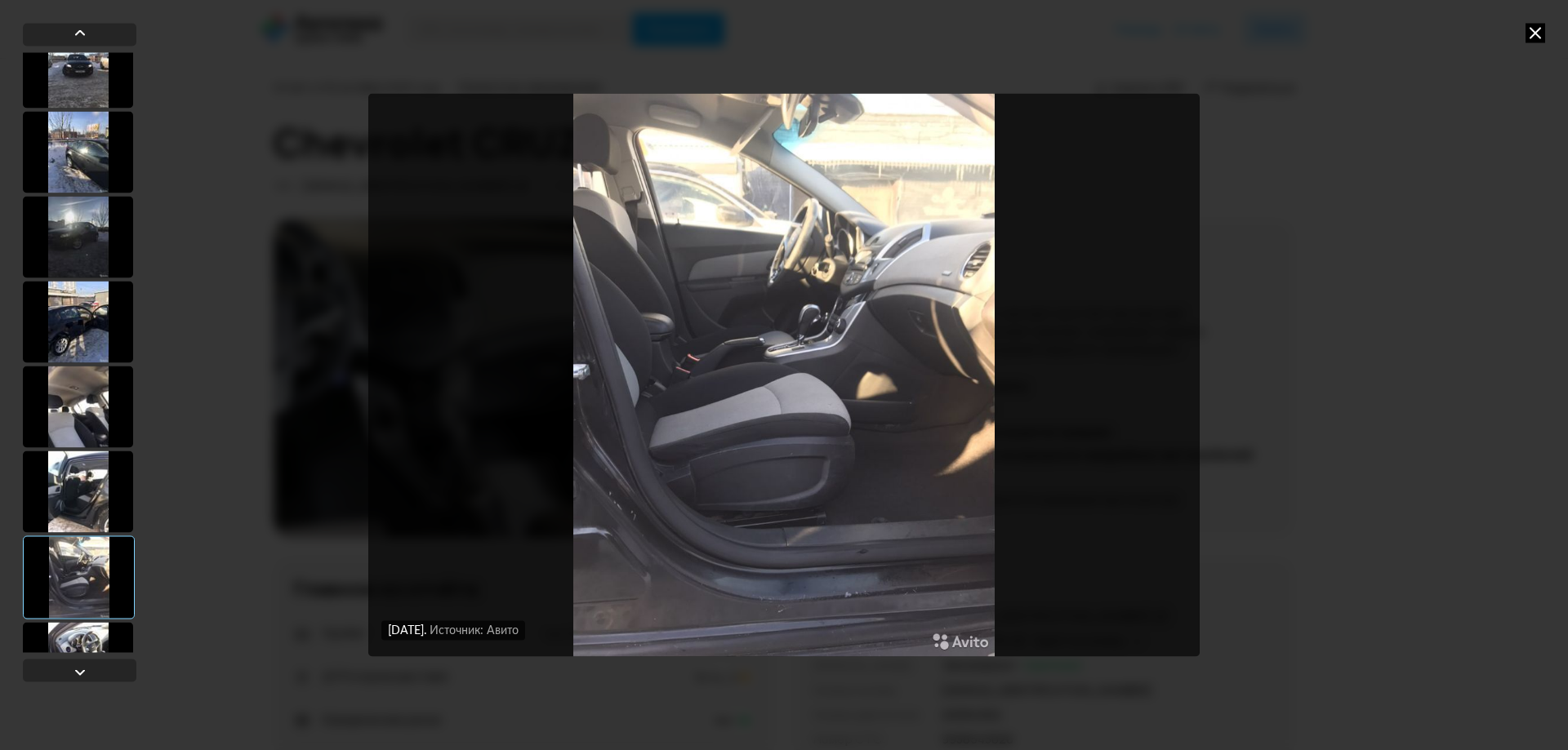
click at [90, 641] on div at bounding box center [78, 663] width 110 height 82
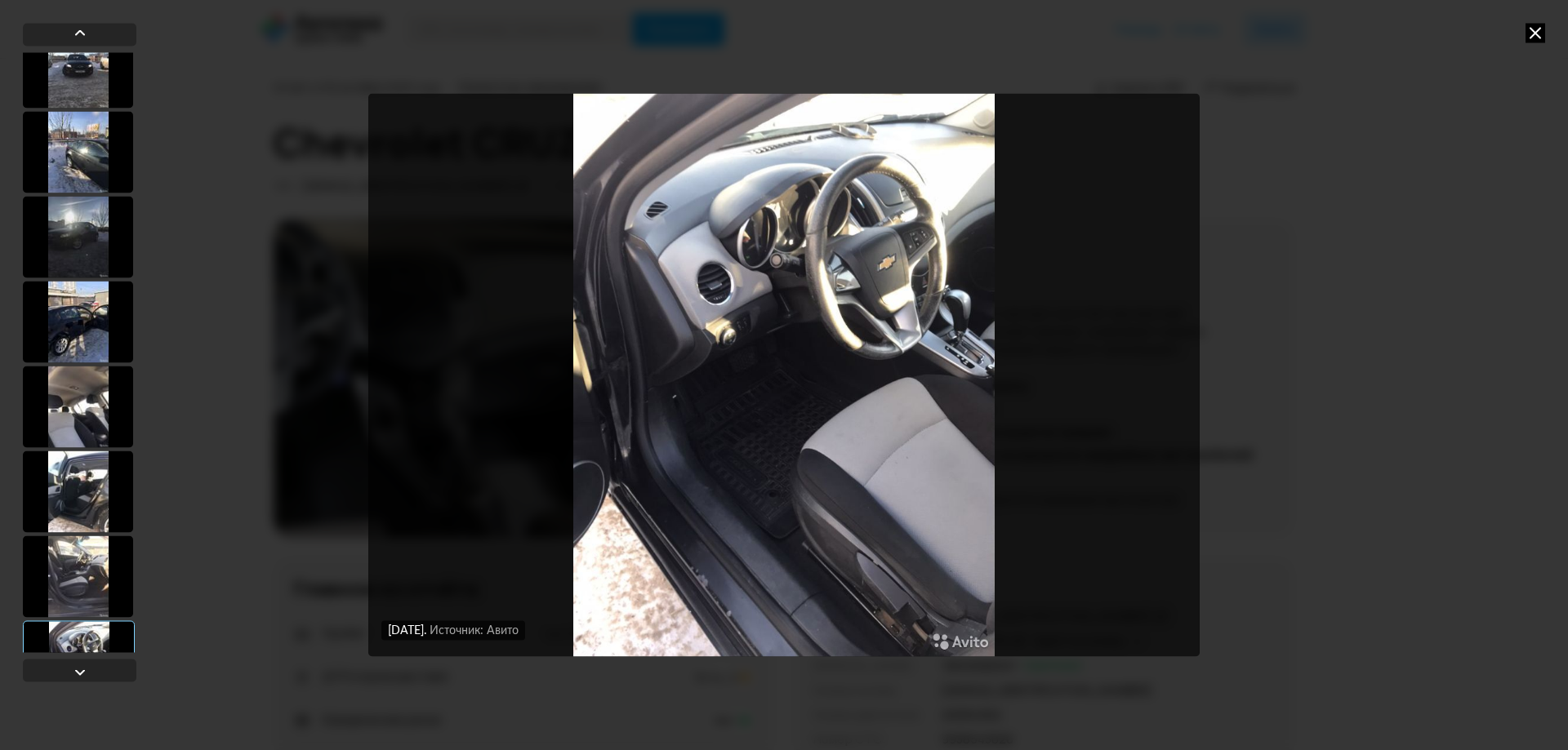
scroll to position [1714, 0]
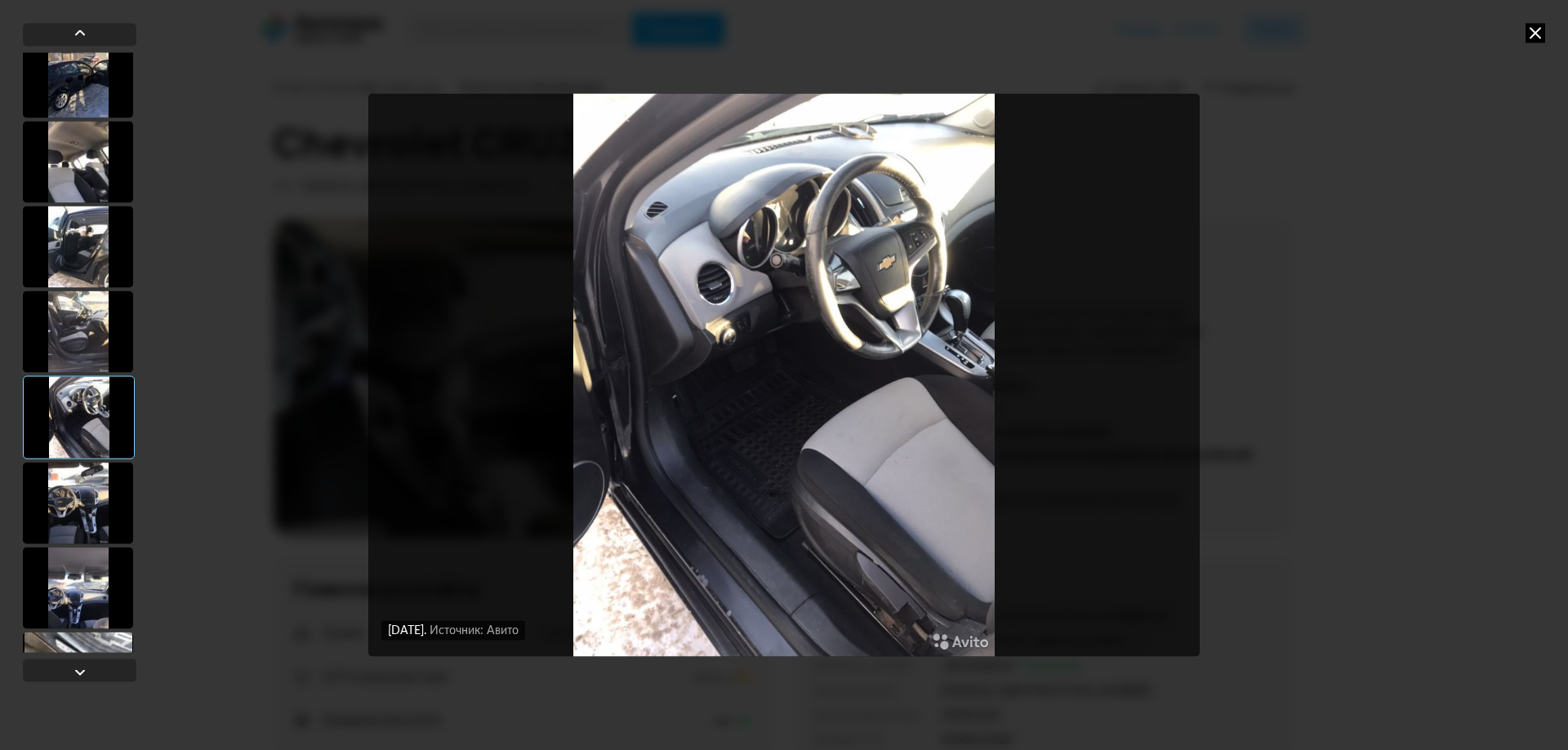
click at [103, 474] on div at bounding box center [78, 503] width 110 height 82
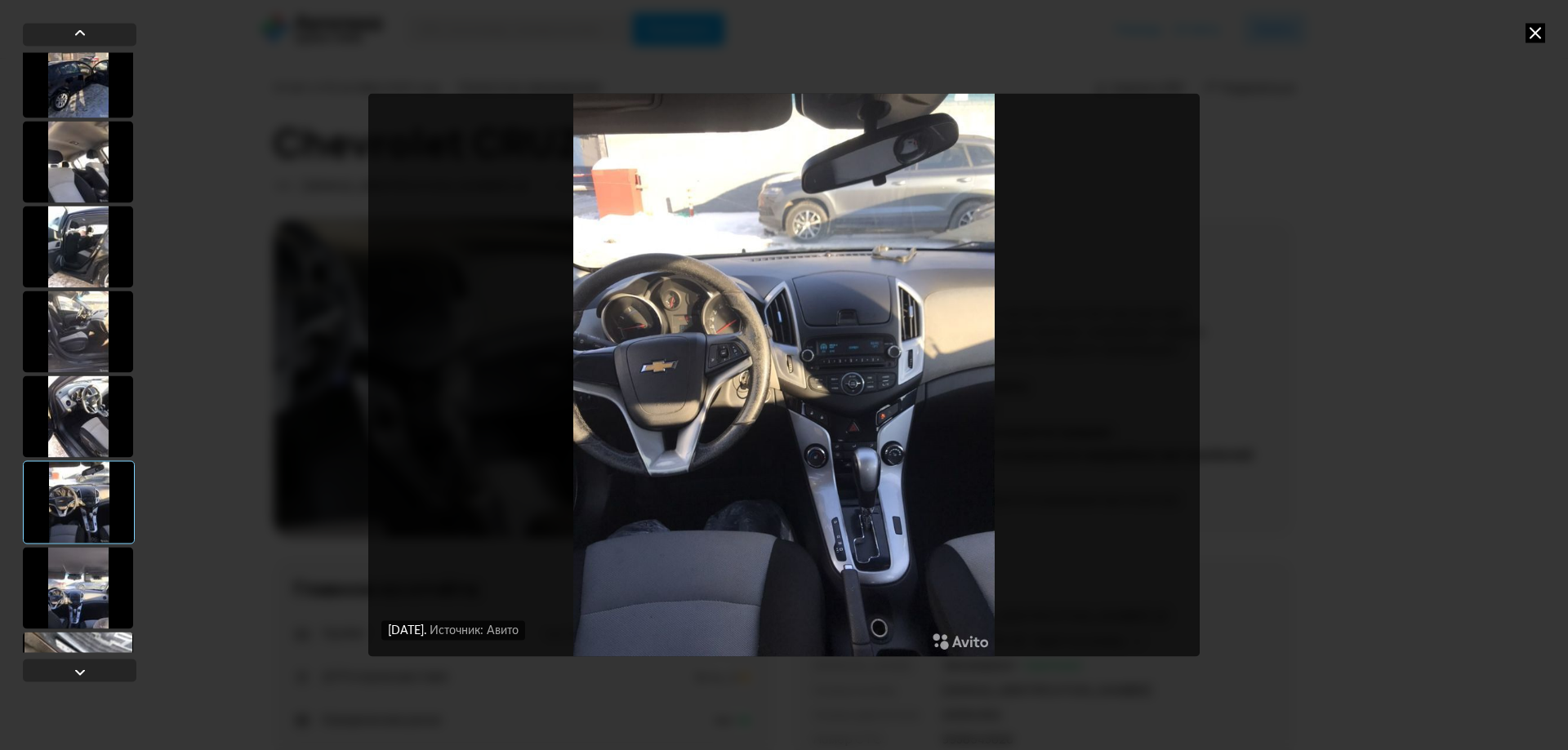
click at [84, 578] on div at bounding box center [78, 587] width 110 height 82
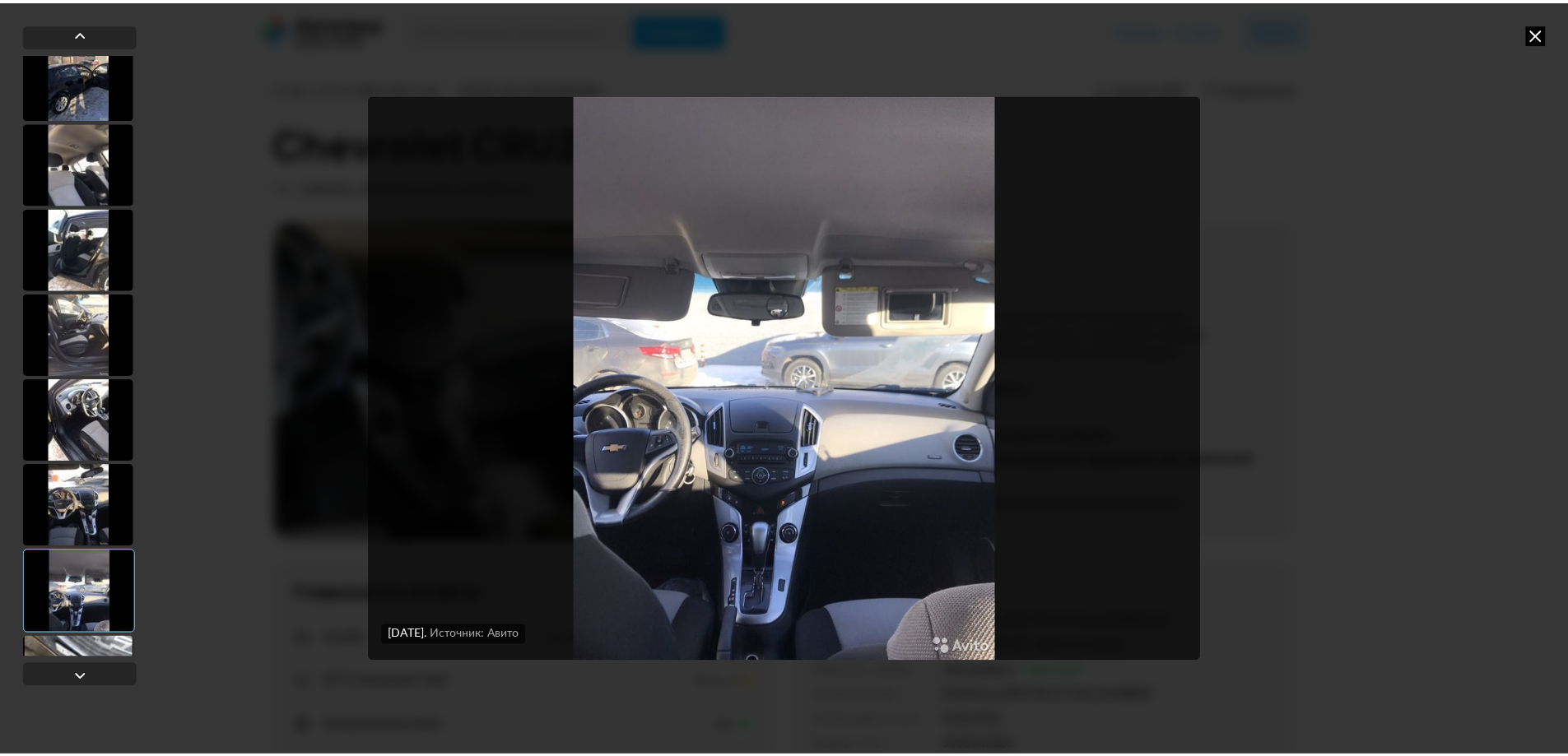
scroll to position [1893, 0]
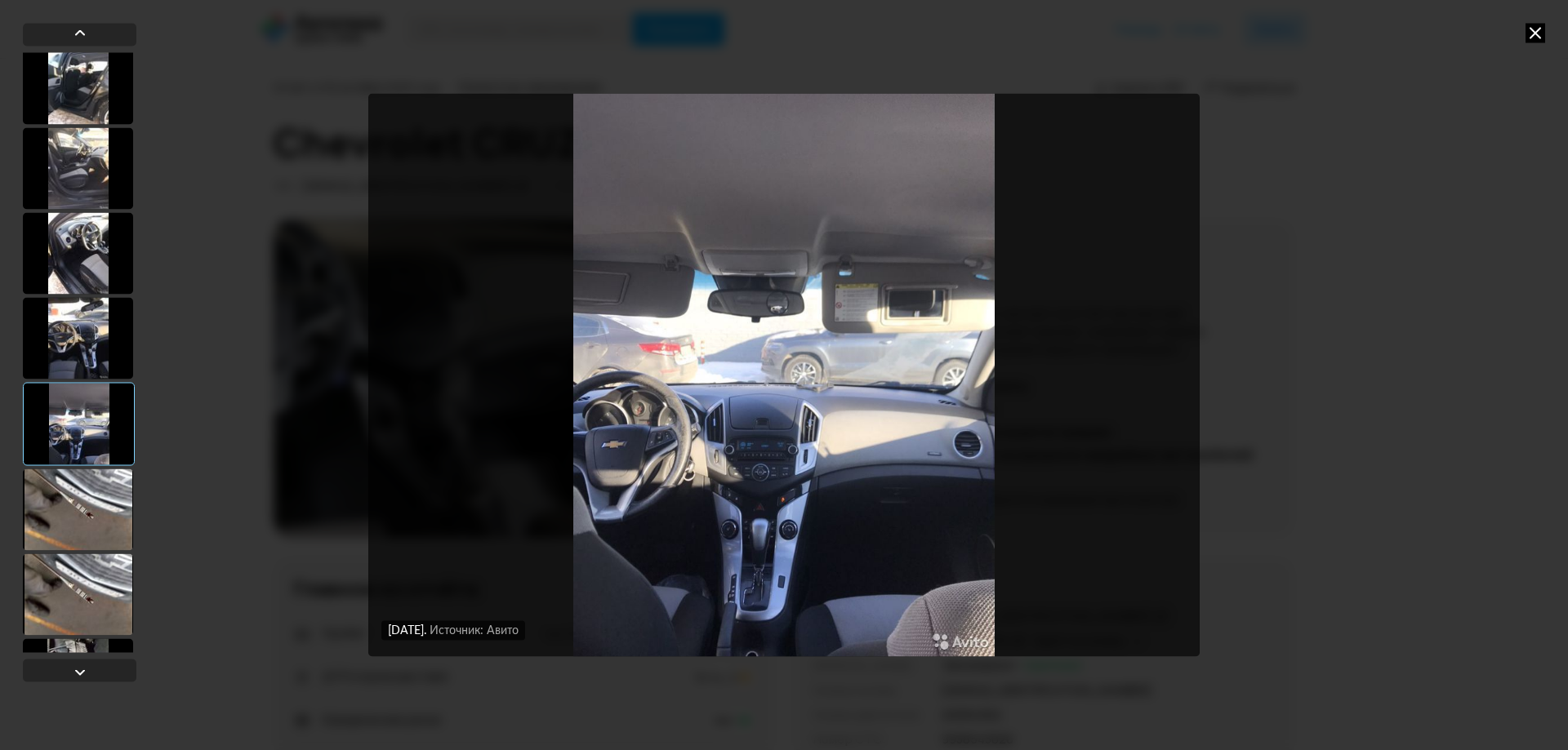
click at [56, 506] on div at bounding box center [78, 509] width 110 height 82
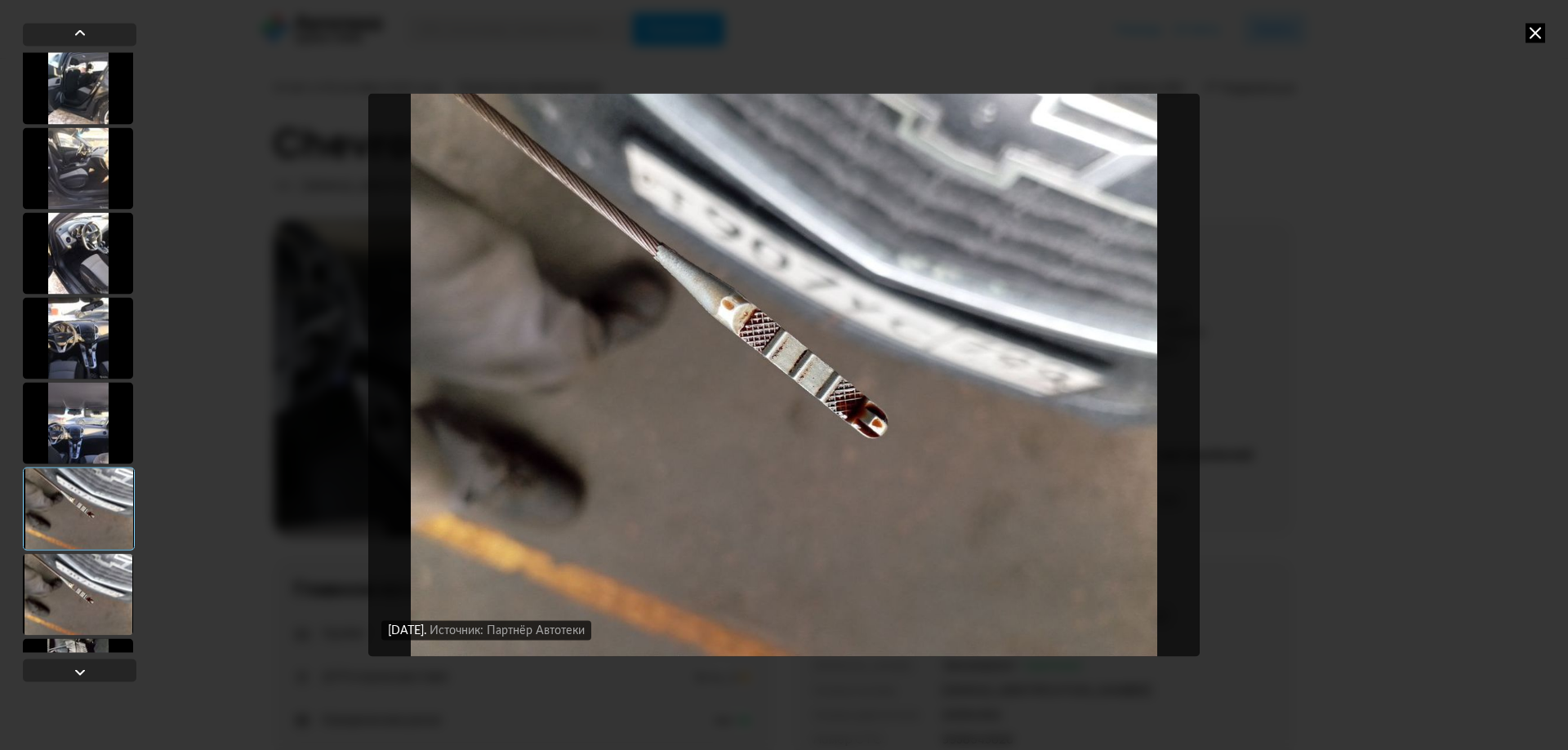
click at [1548, 35] on div "[DATE] Источник: Авито [DATE] Источник: Авито [DATE] Источник: Авито [DATE] Ист…" at bounding box center [784, 375] width 1568 height 750
drag, startPoint x: 1544, startPoint y: 34, endPoint x: 1547, endPoint y: 44, distance: 10.4
click at [1544, 39] on icon at bounding box center [1535, 33] width 20 height 20
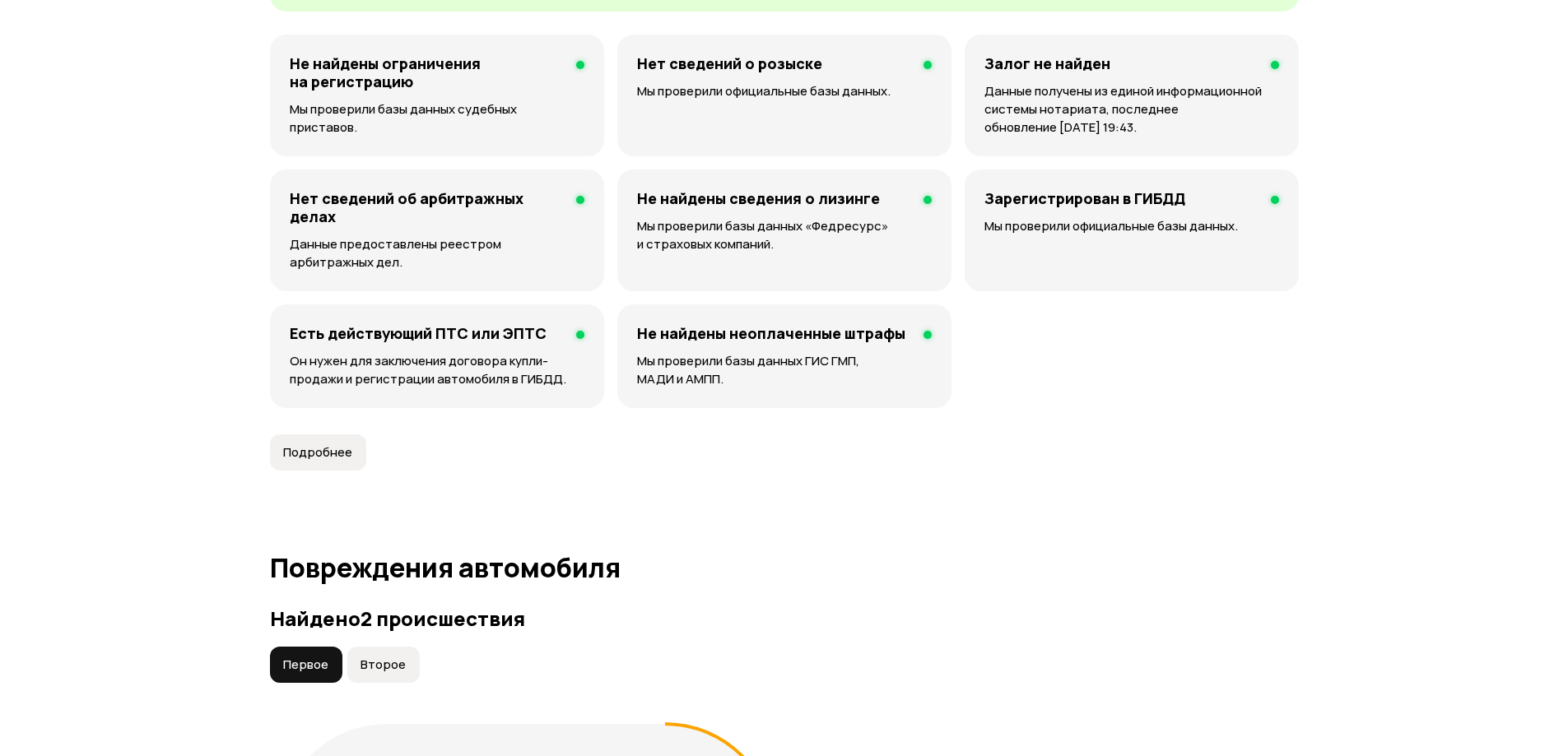
scroll to position [1563, 0]
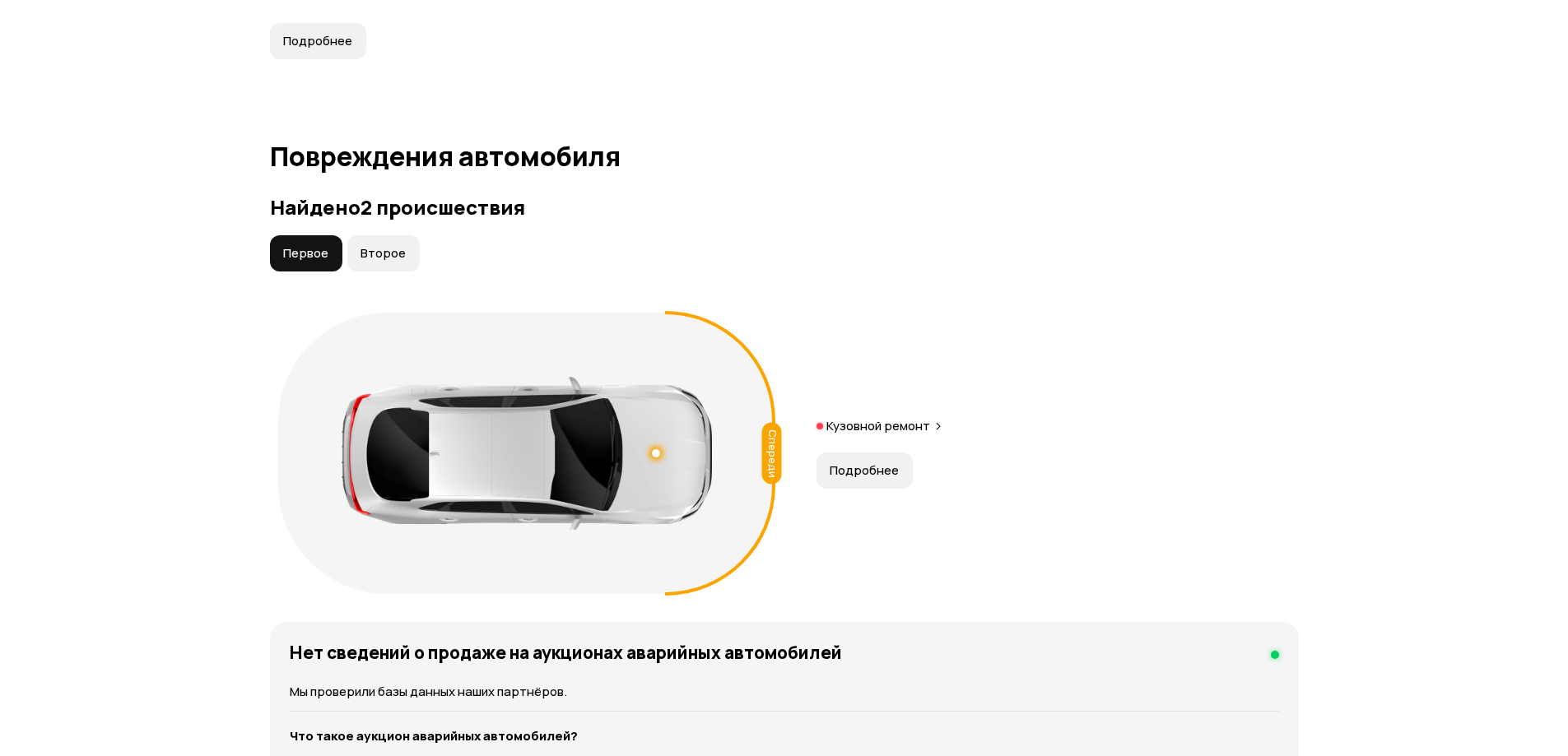
click at [850, 458] on button "Подробнее" at bounding box center [864, 470] width 96 height 36
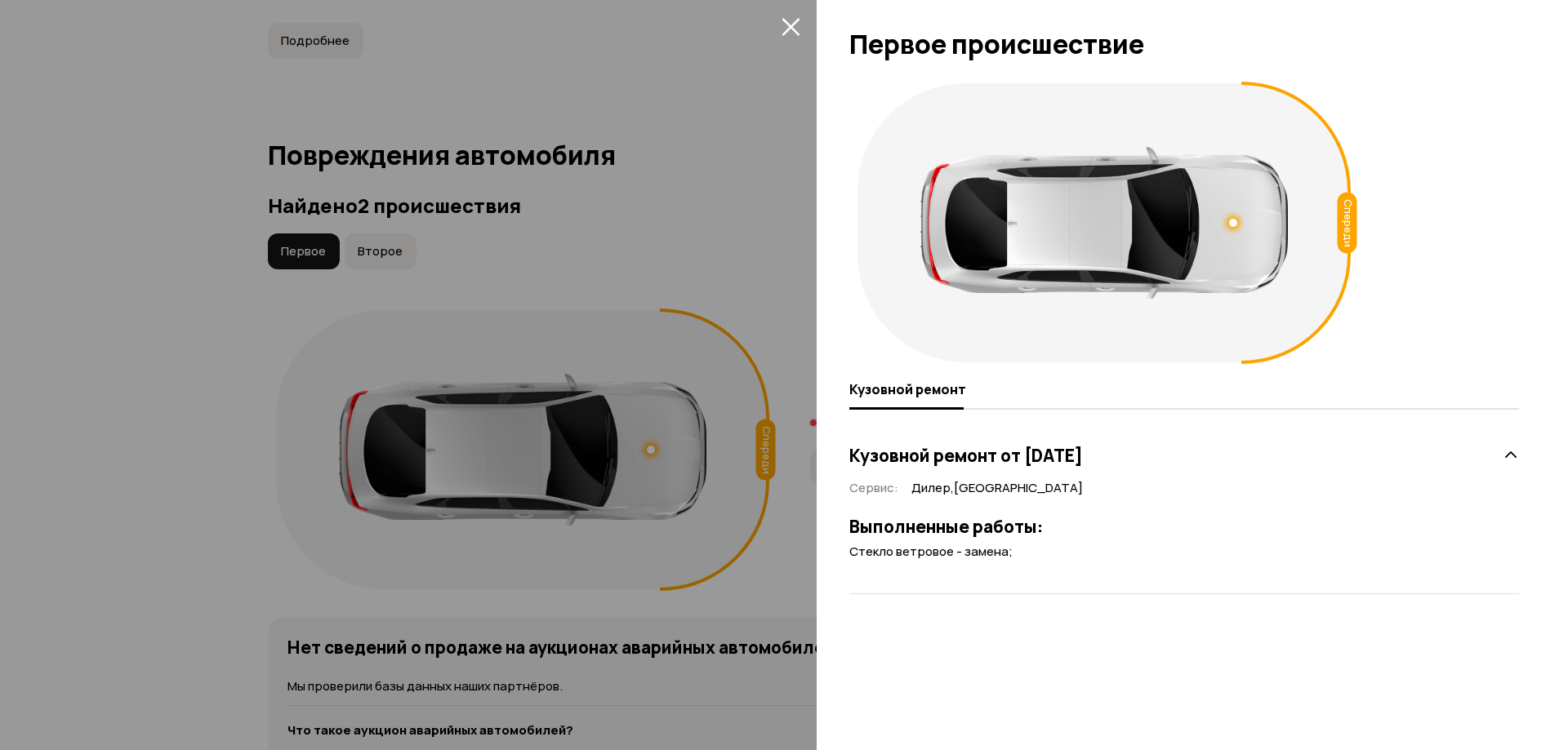
click at [508, 482] on div at bounding box center [784, 375] width 1568 height 750
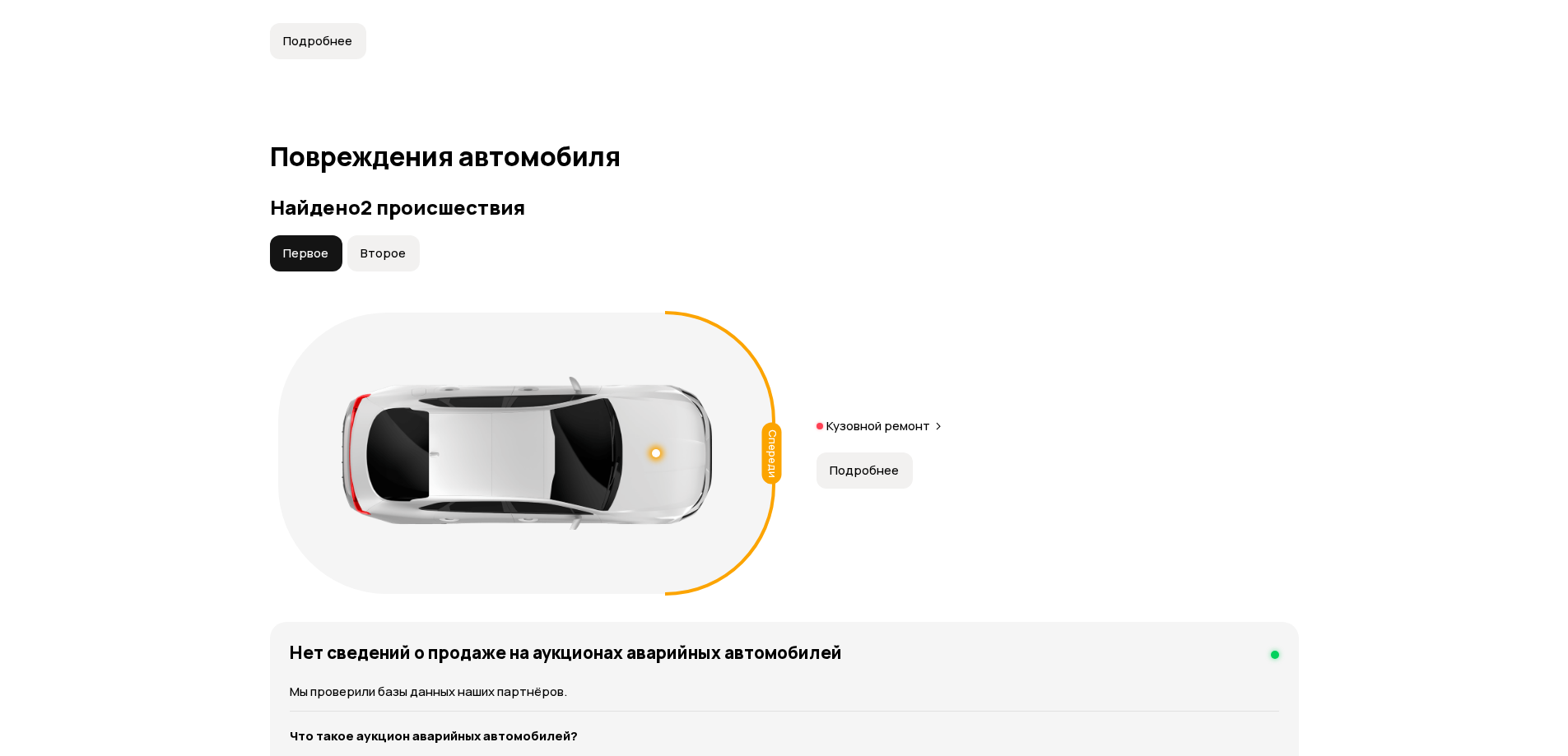
click at [409, 232] on div "Найдено 2 происшествия Первое Второе Спереди Кузовной ремонт Подробнее" at bounding box center [784, 399] width 1029 height 407
click at [379, 251] on span "Второе" at bounding box center [383, 253] width 46 height 16
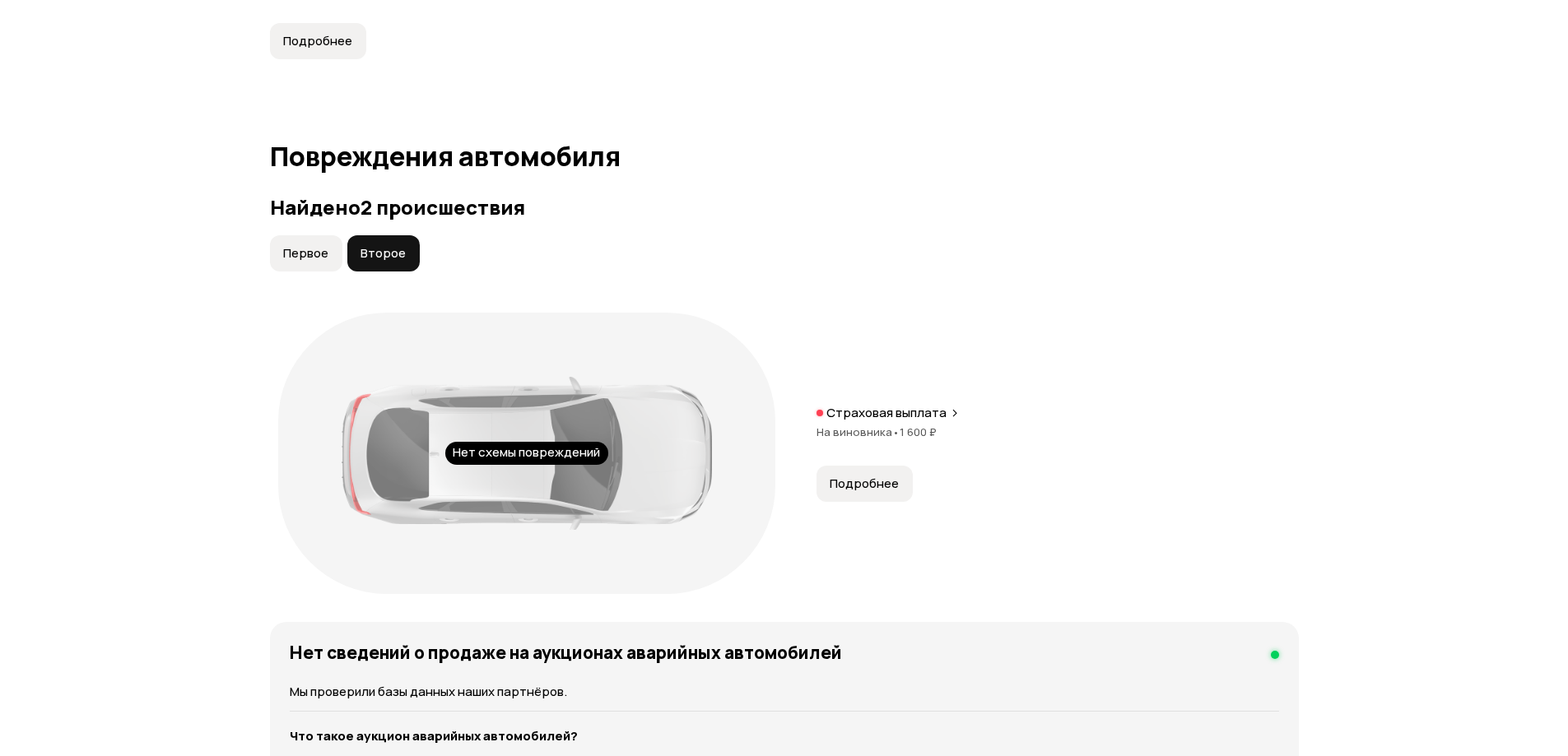
click at [871, 477] on span "Подробнее" at bounding box center [864, 484] width 69 height 16
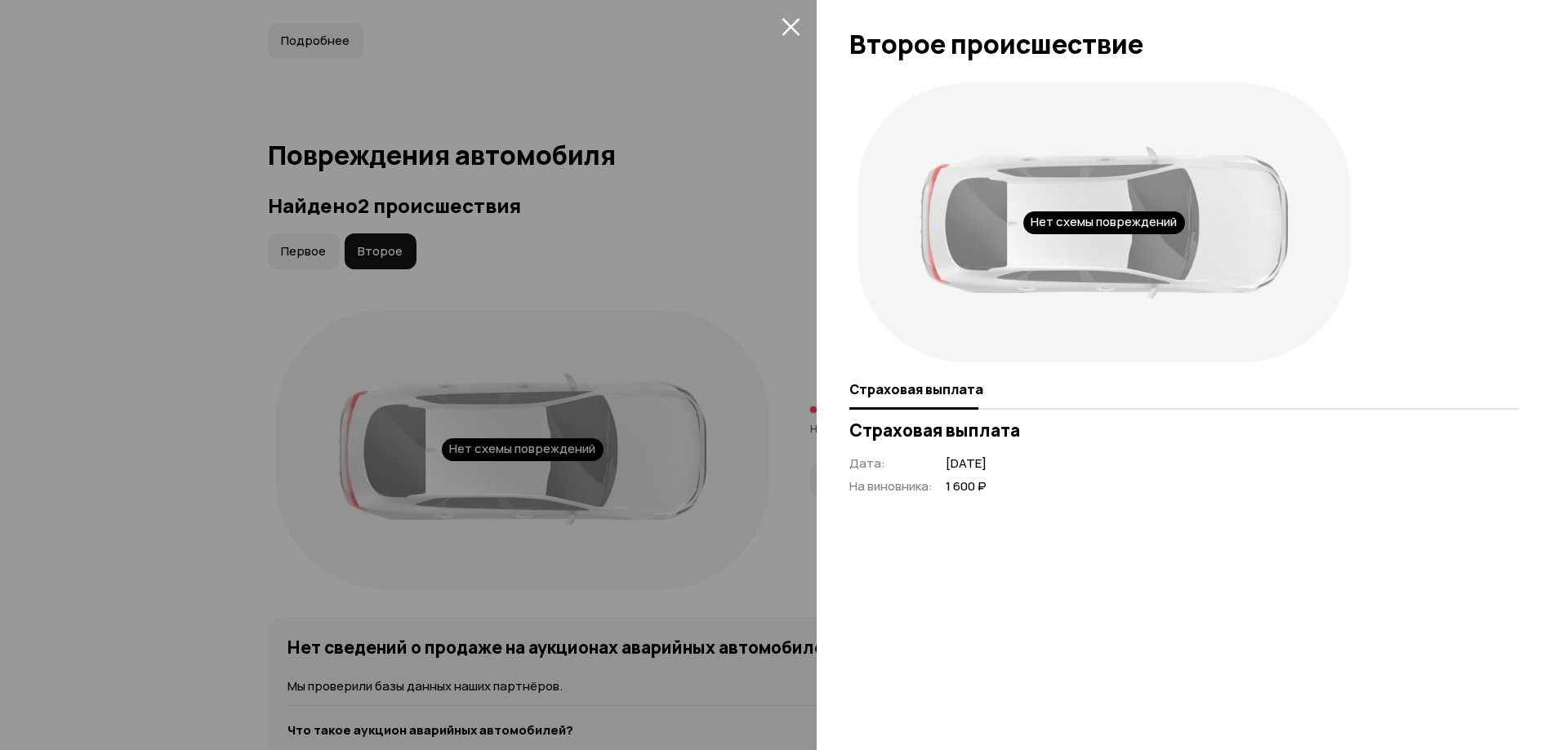
click at [768, 106] on div at bounding box center [784, 375] width 1568 height 750
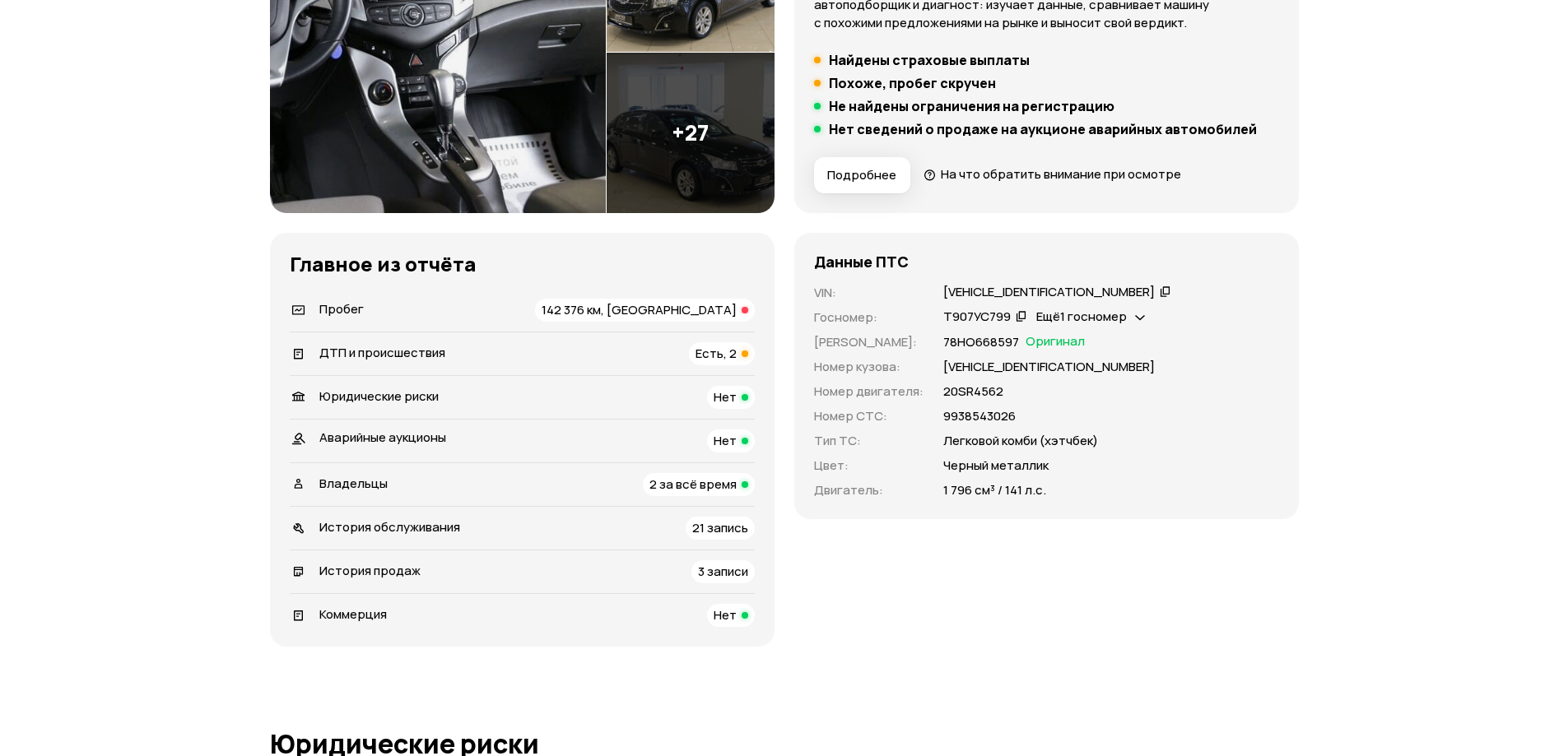
scroll to position [0, 0]
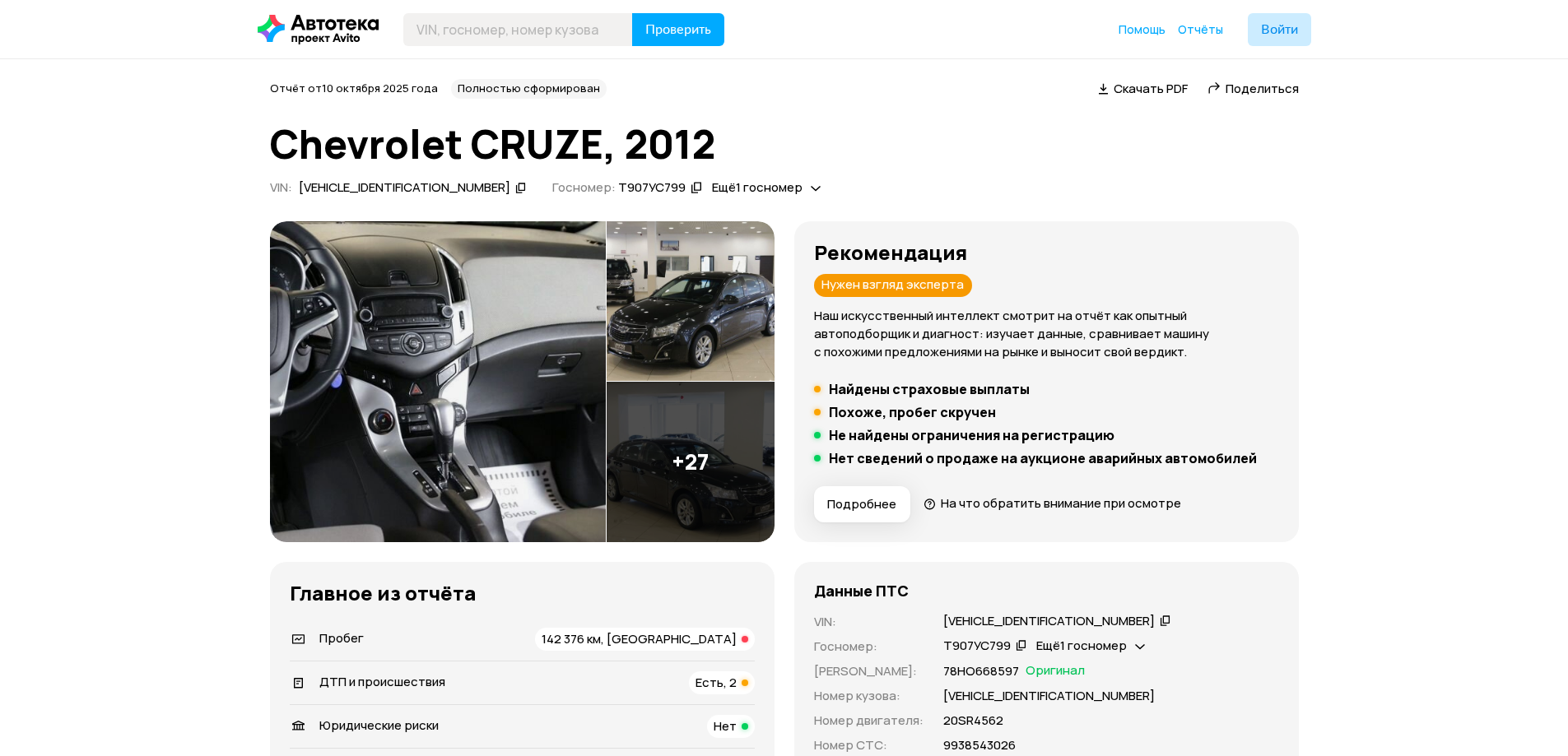
click at [719, 633] on span "142 376 км, [GEOGRAPHIC_DATA]" at bounding box center [639, 639] width 195 height 17
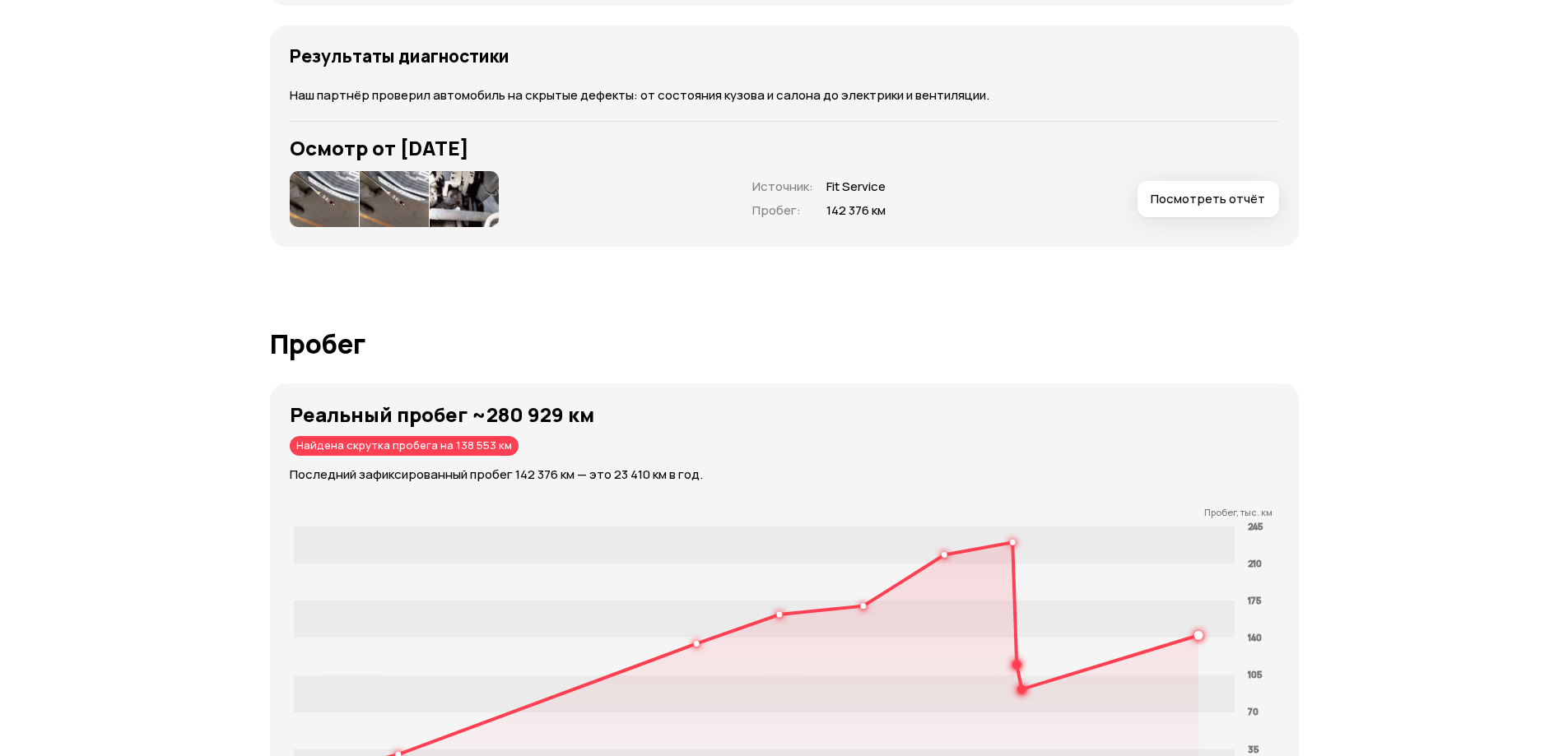
scroll to position [2515, 0]
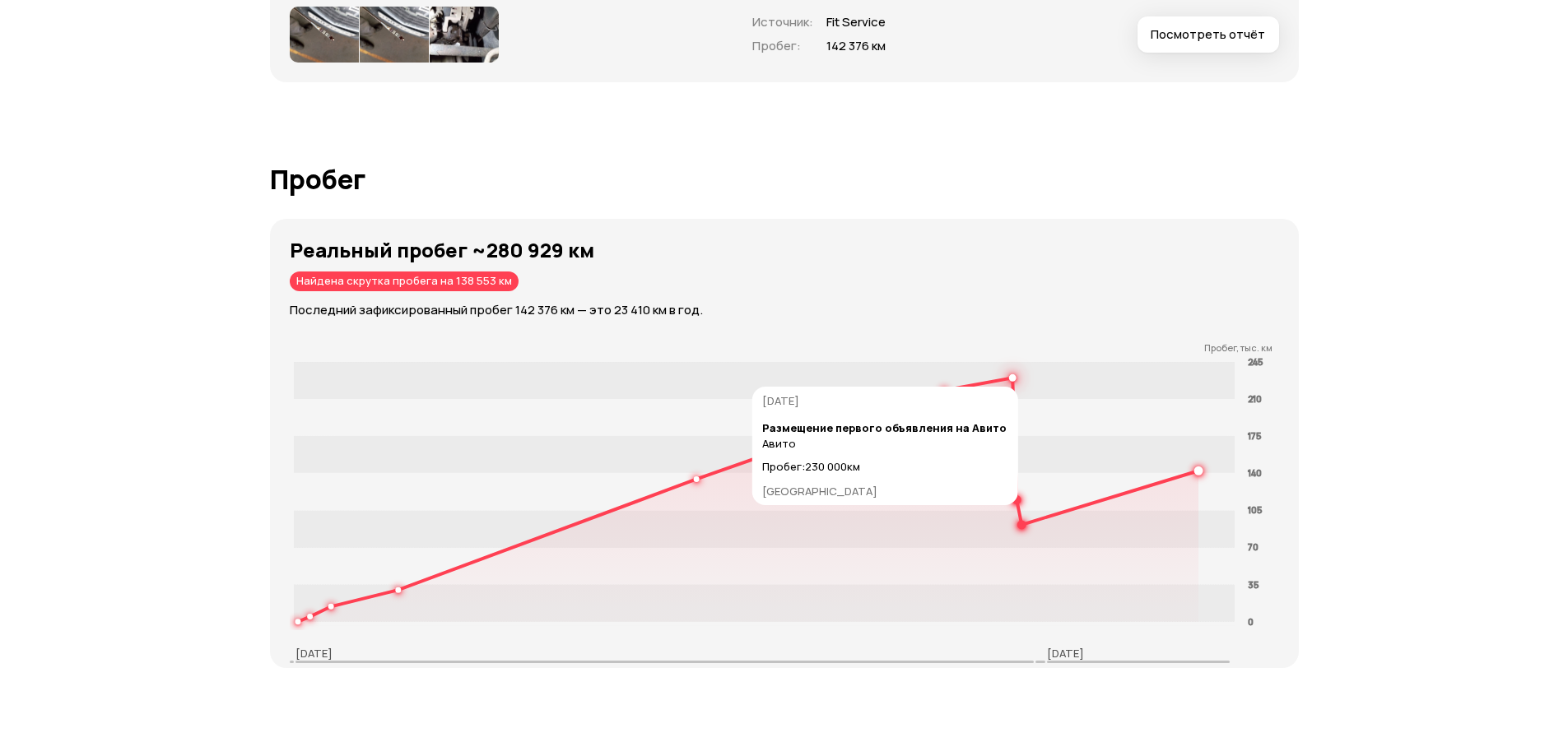
click at [1012, 379] on circle at bounding box center [1012, 378] width 5 height 5
click at [1016, 379] on rect at bounding box center [763, 380] width 942 height 37
click at [1012, 379] on circle at bounding box center [1012, 378] width 5 height 5
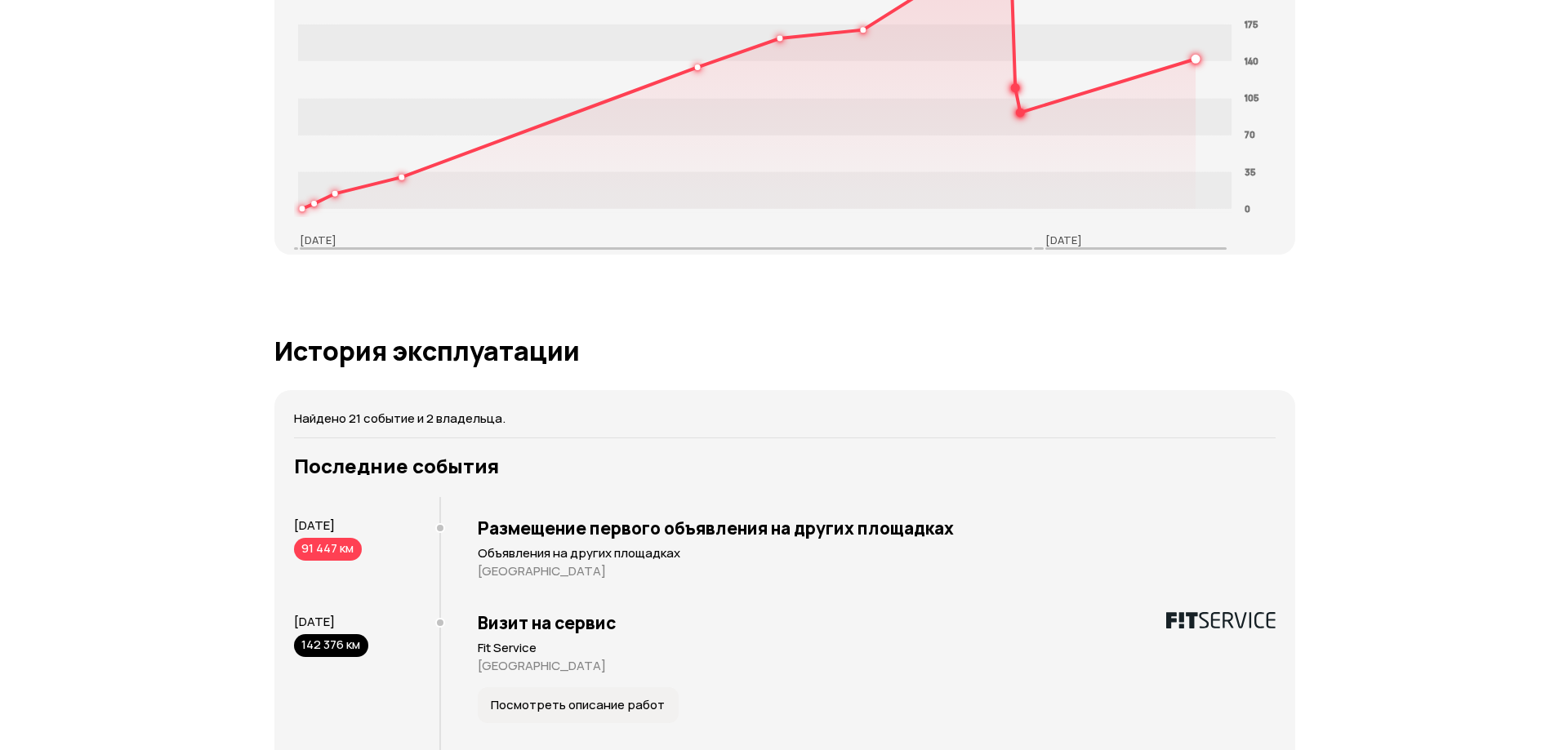
scroll to position [3230, 0]
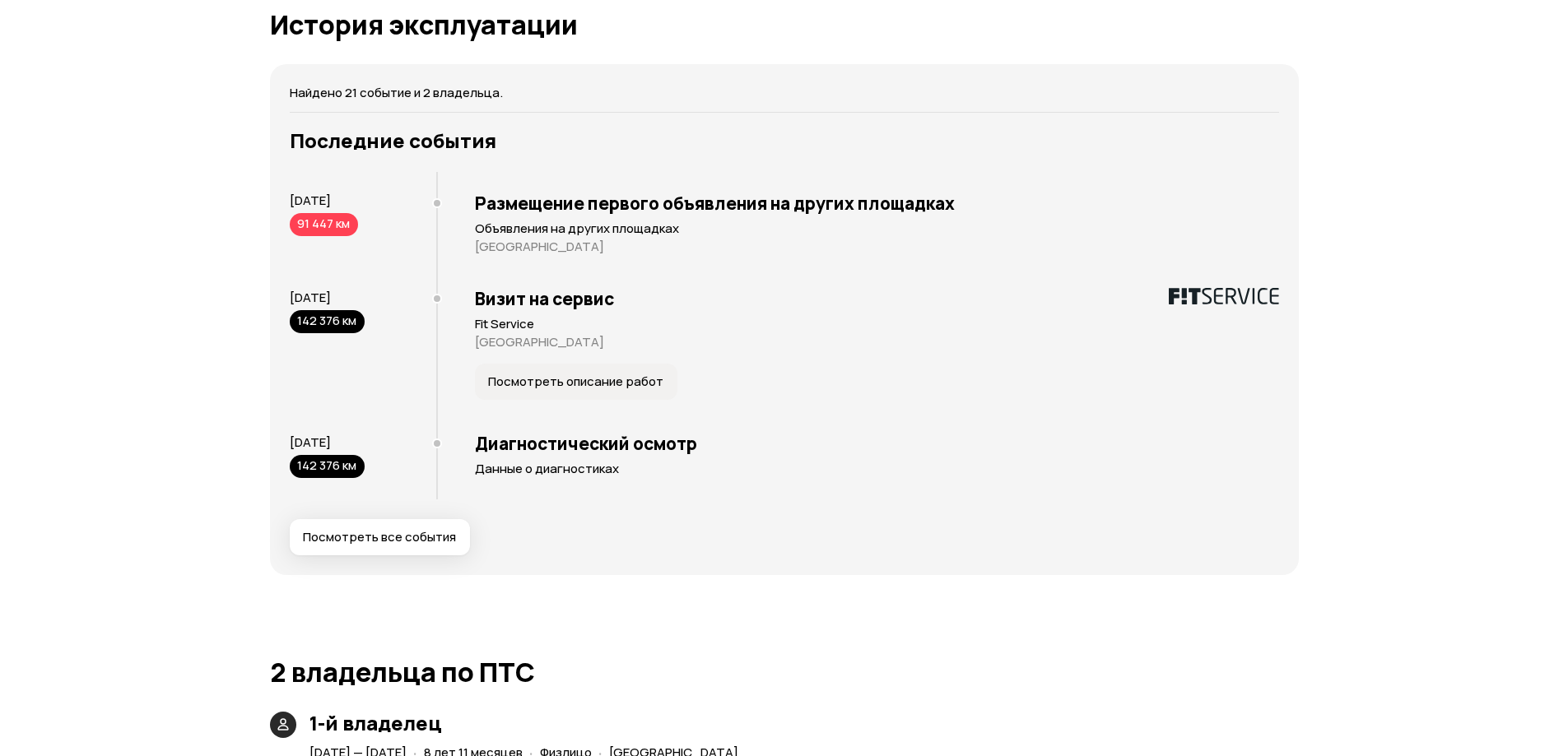
click at [385, 537] on span "Посмотреть все события" at bounding box center [379, 537] width 153 height 16
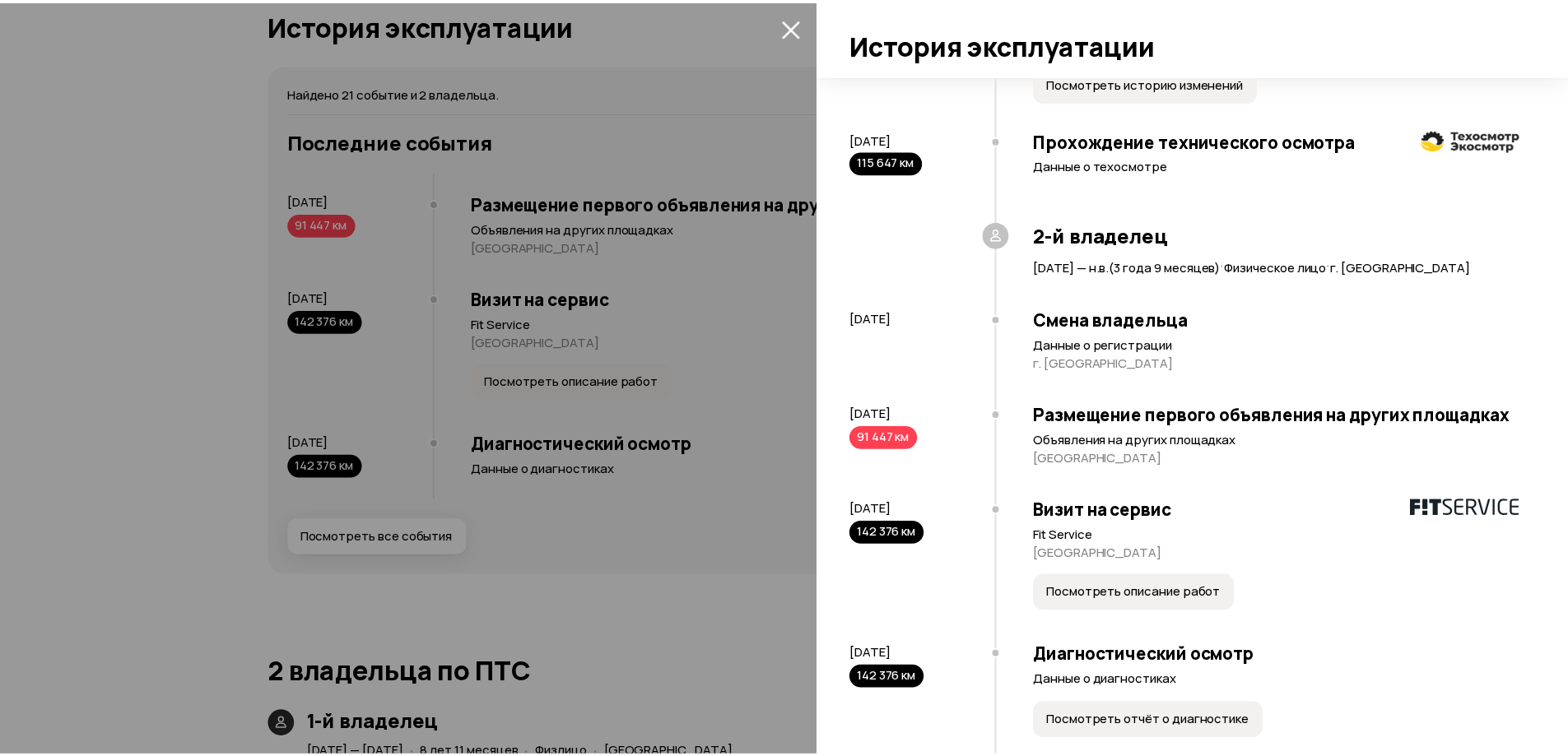
scroll to position [2016, 0]
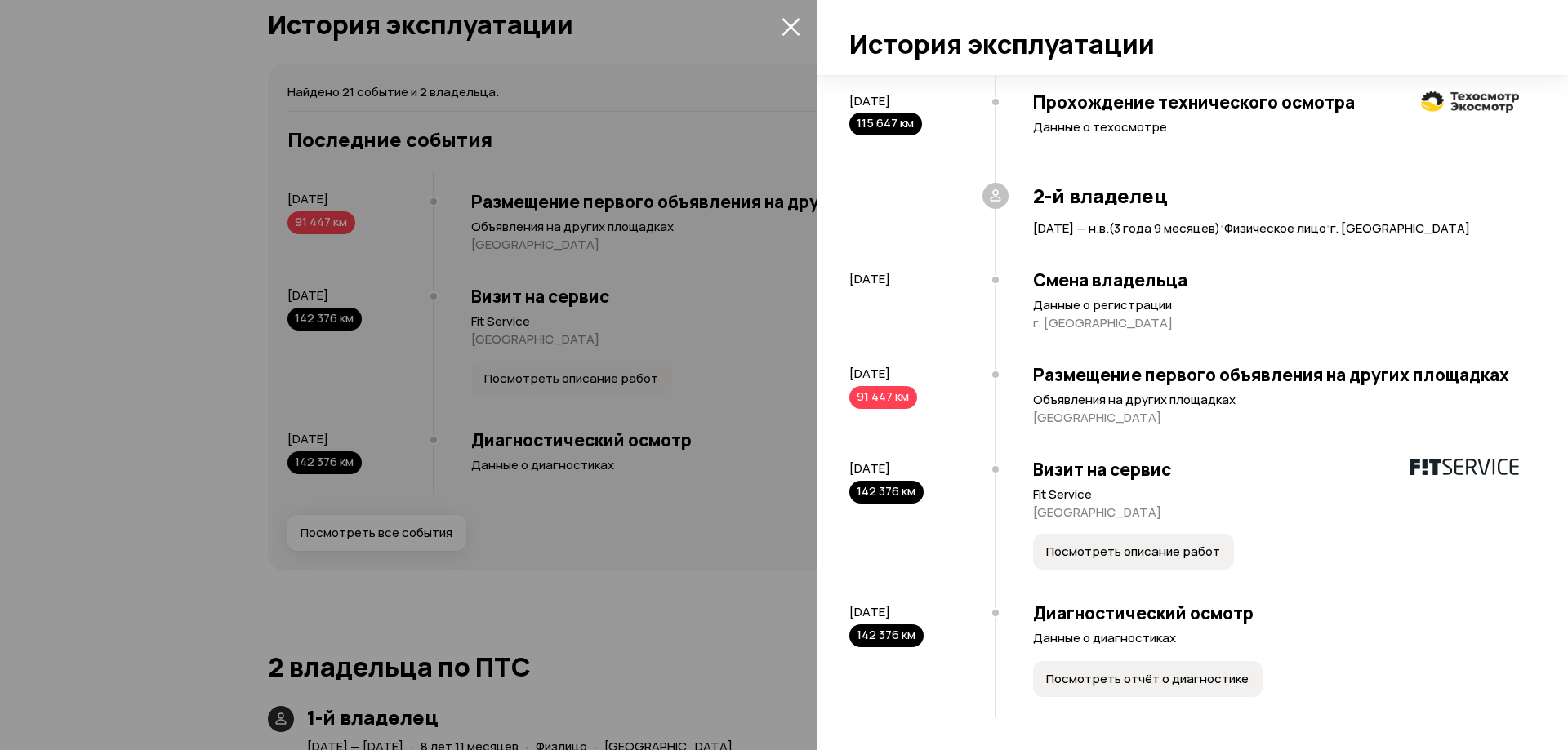
click at [781, 20] on icon "закрыть" at bounding box center [790, 26] width 19 height 19
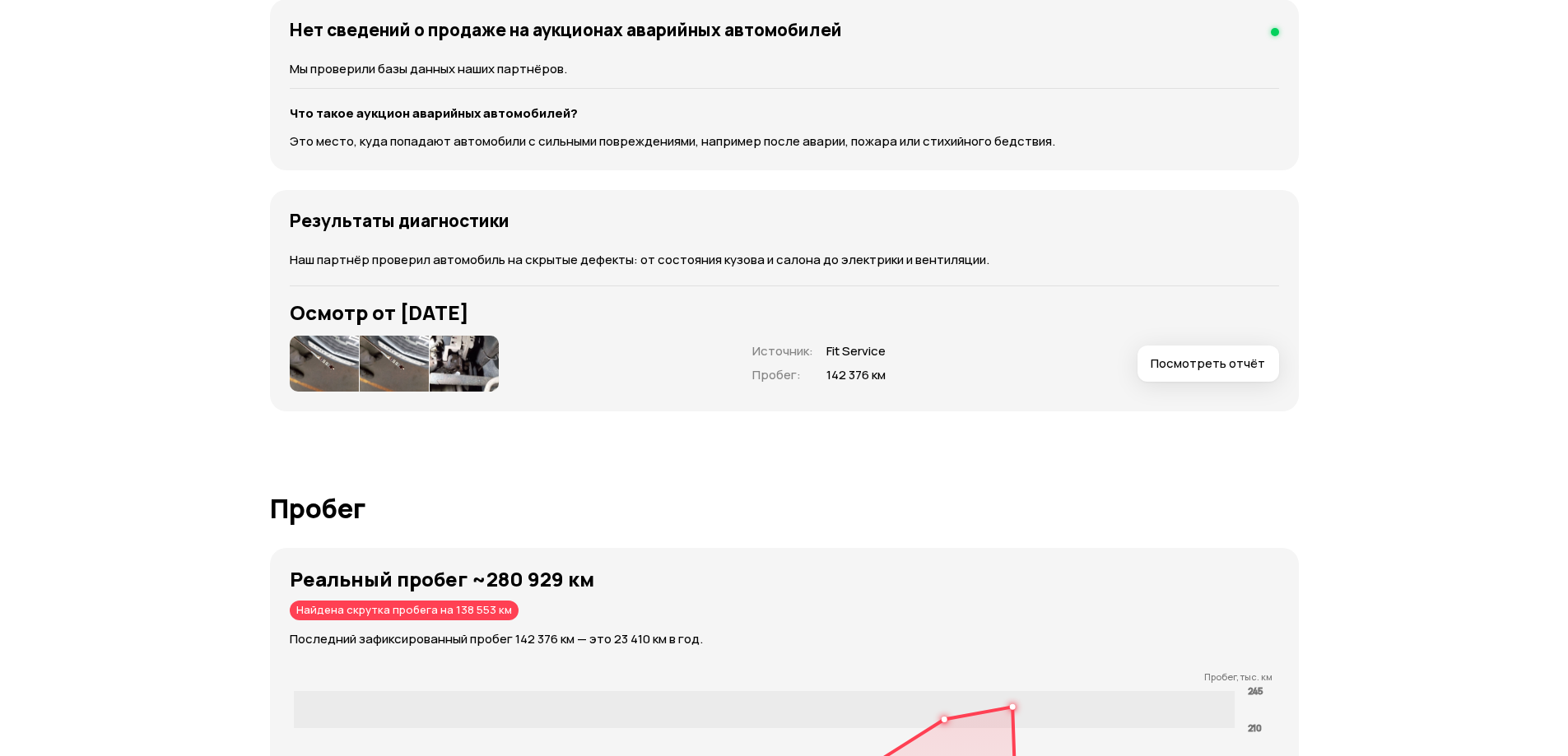
scroll to position [2598, 0]
